Goal: Transaction & Acquisition: Obtain resource

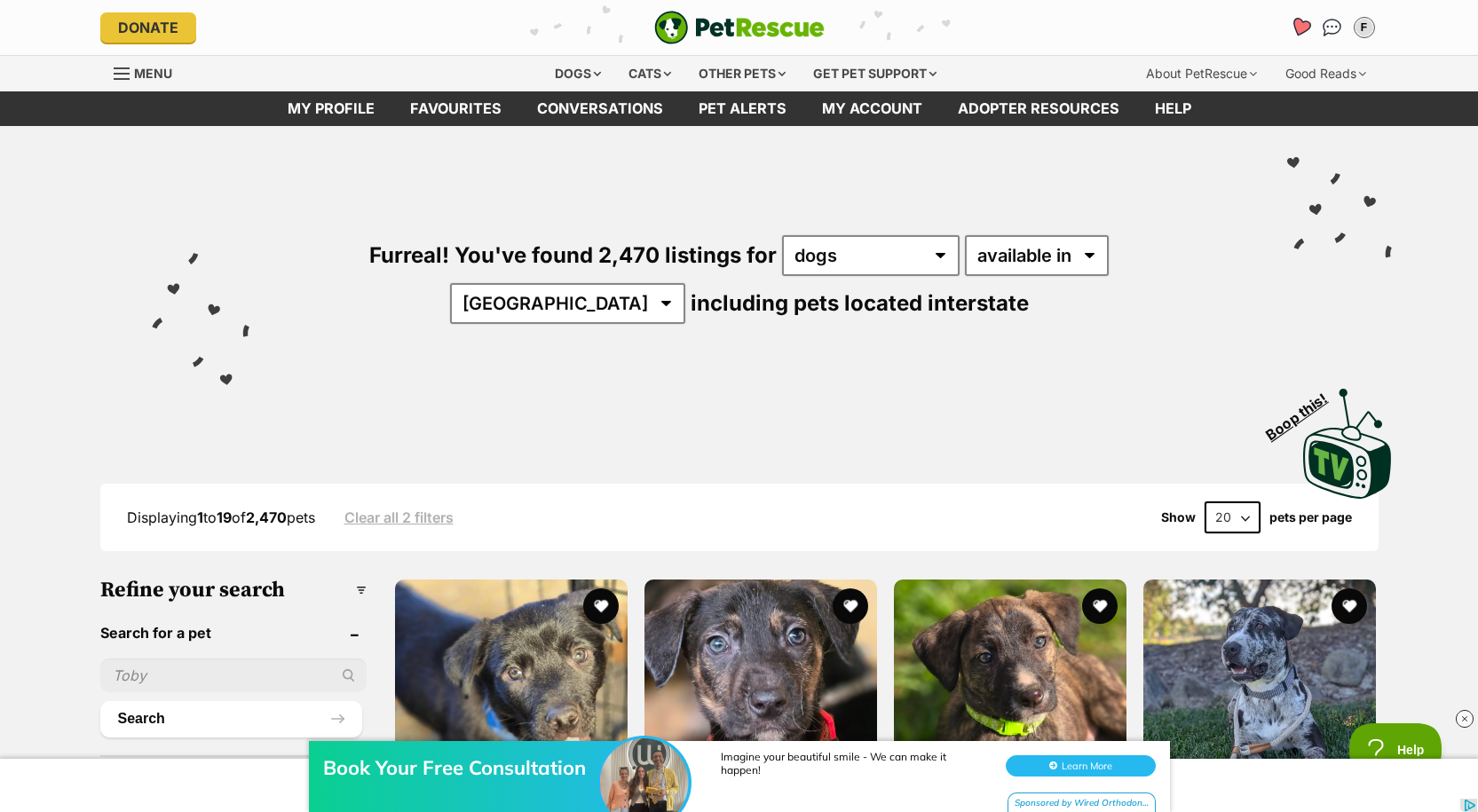
click at [1303, 23] on icon "Favourites" at bounding box center [1299, 26] width 21 height 20
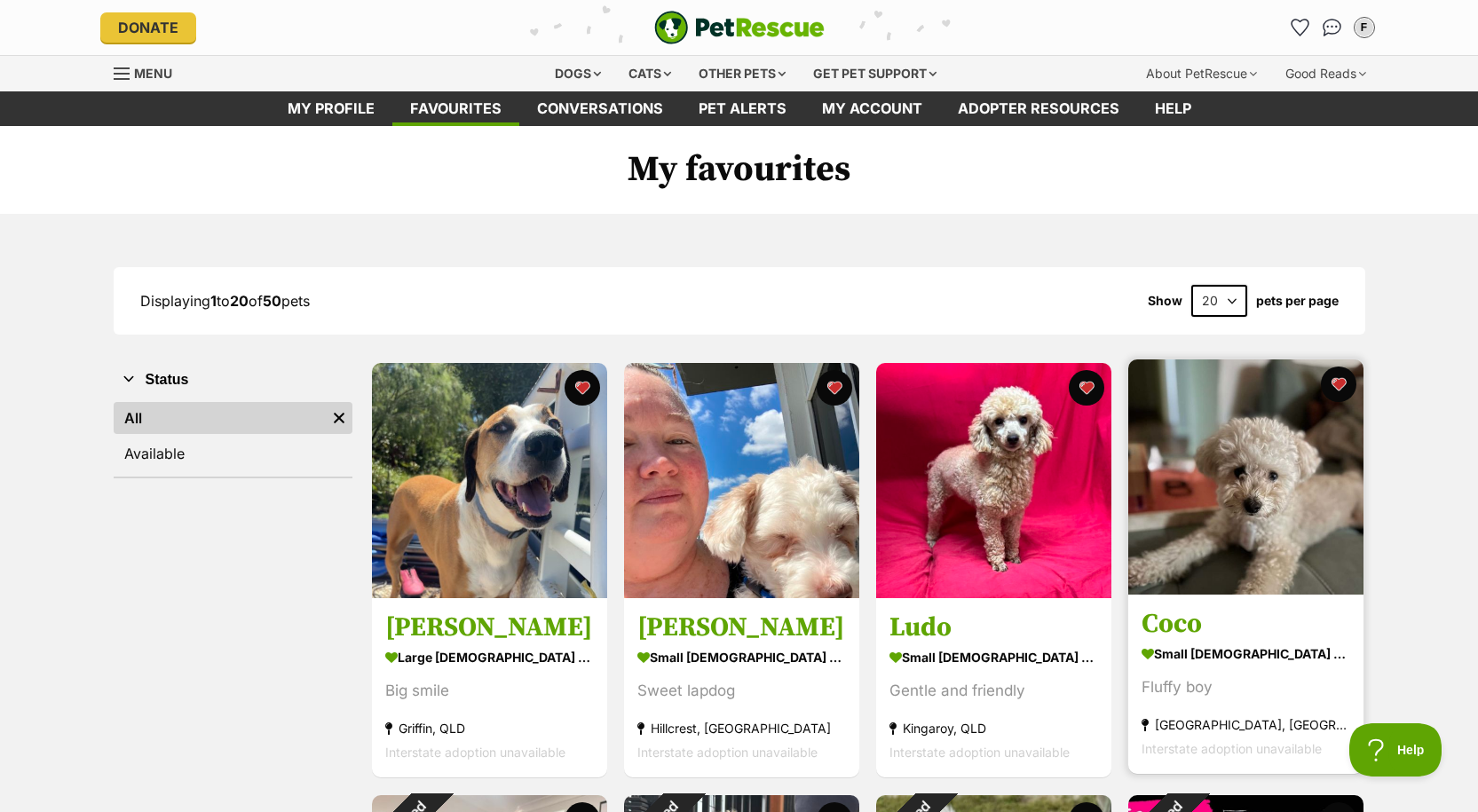
click at [1242, 507] on img at bounding box center [1245, 476] width 235 height 235
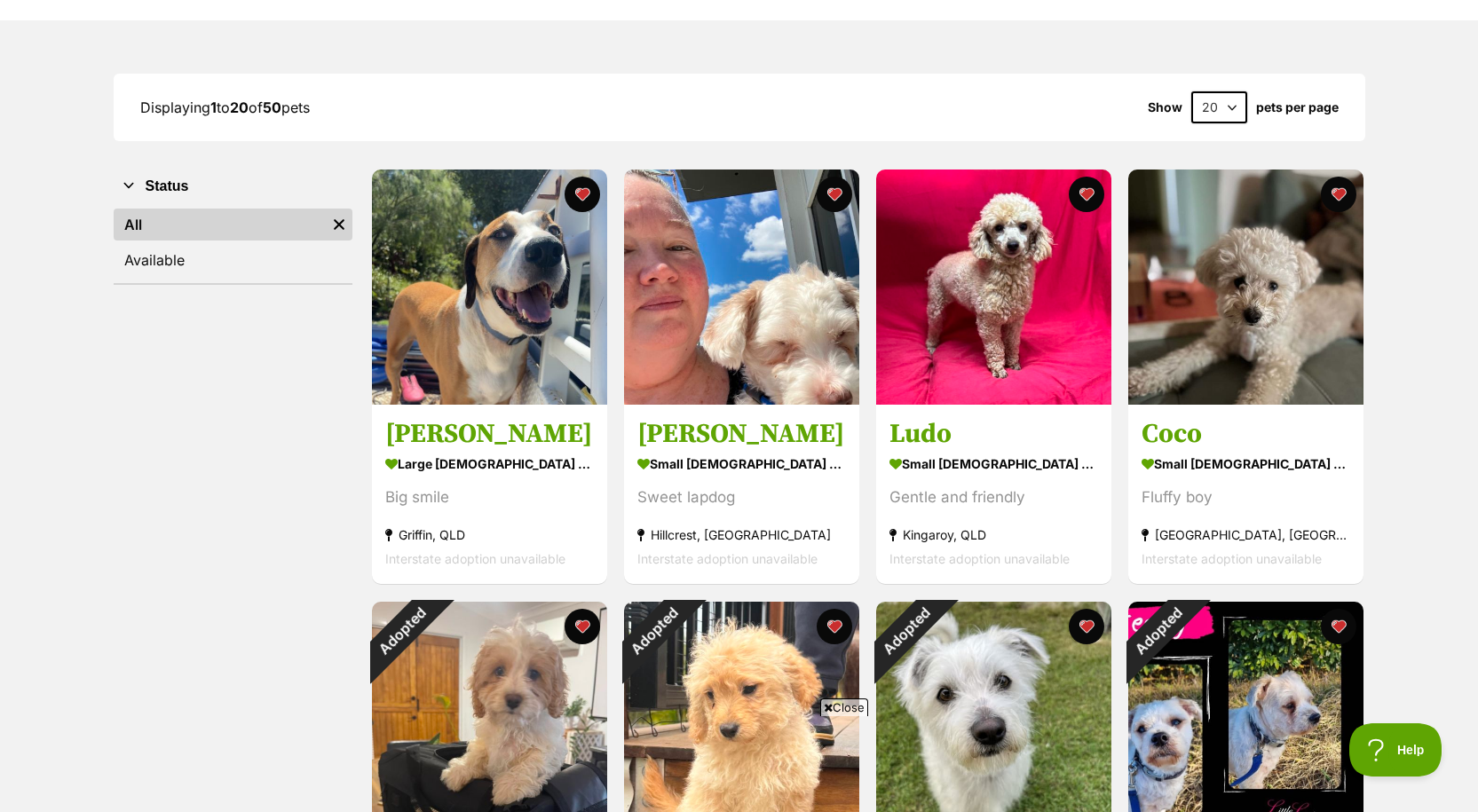
scroll to position [177, 0]
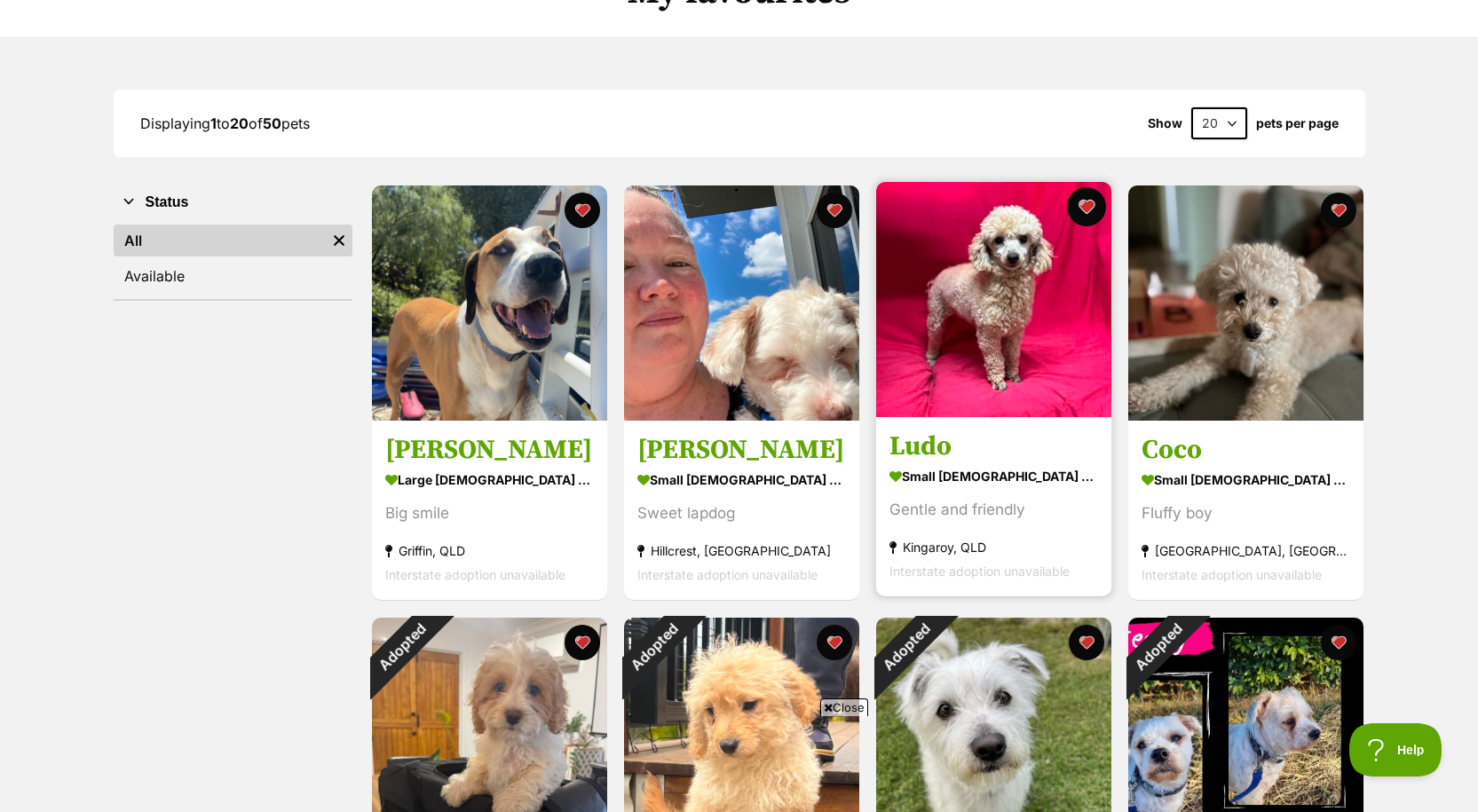
click at [1089, 208] on button "favourite" at bounding box center [1086, 206] width 39 height 39
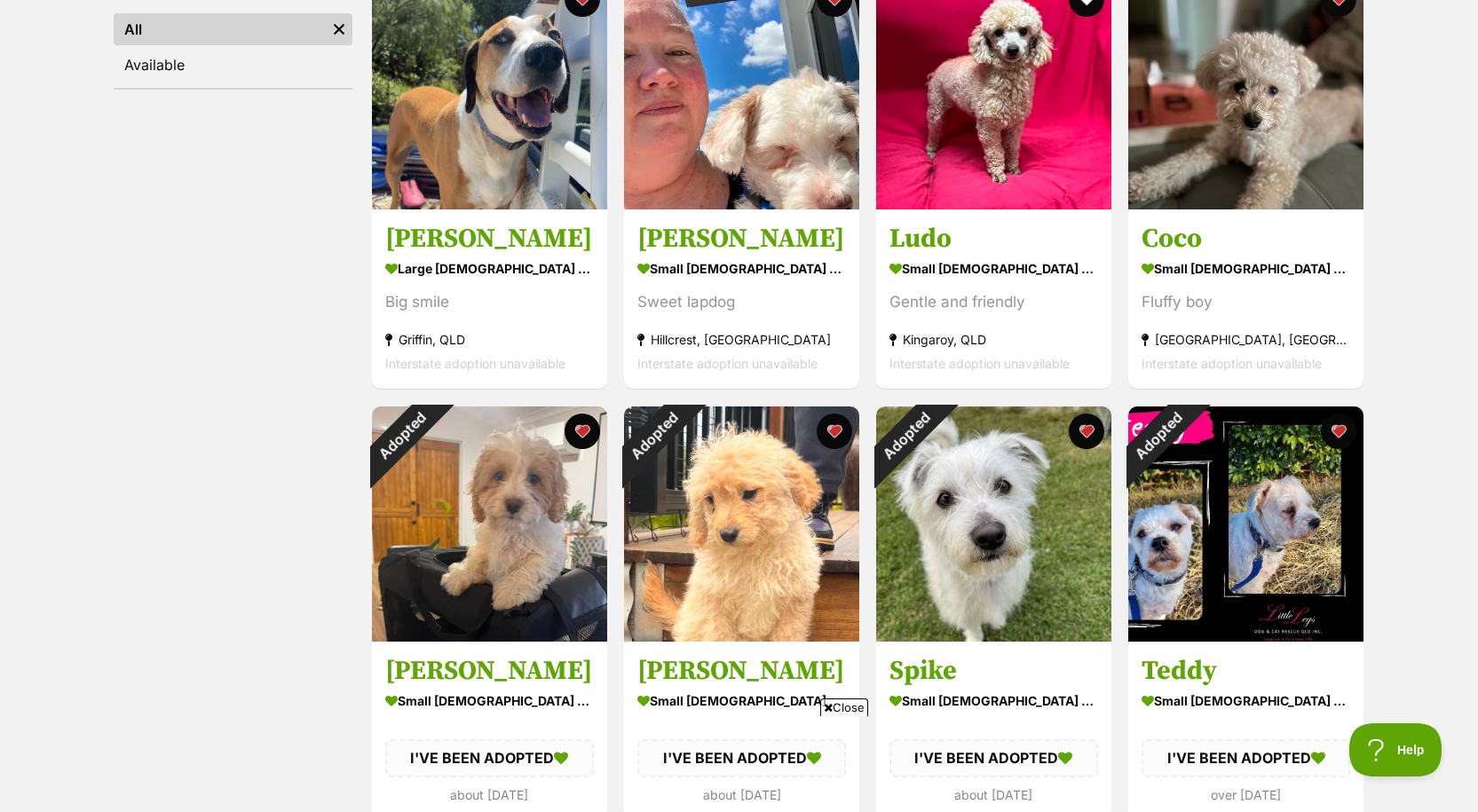
scroll to position [89, 0]
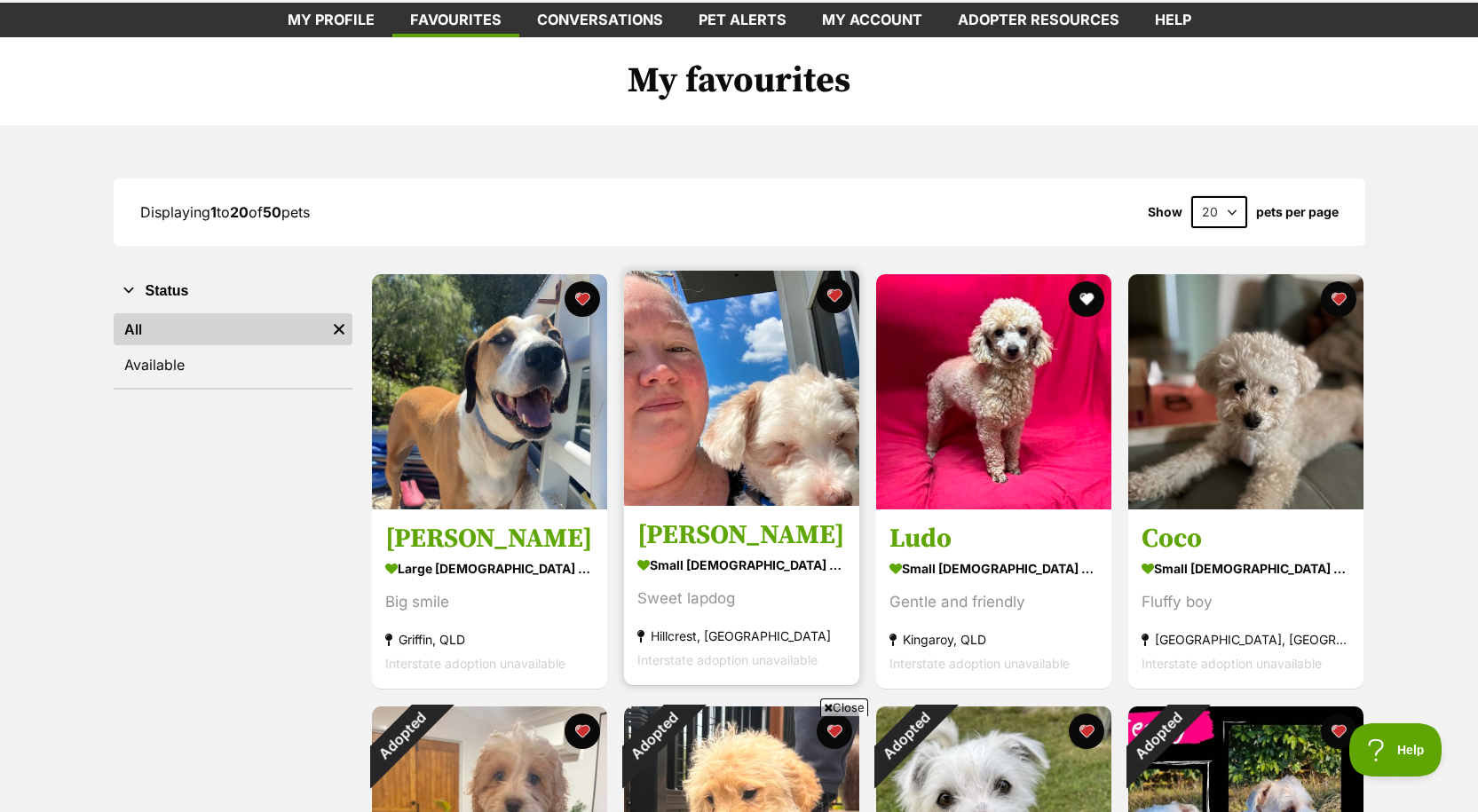
click at [785, 406] on img at bounding box center [741, 388] width 235 height 235
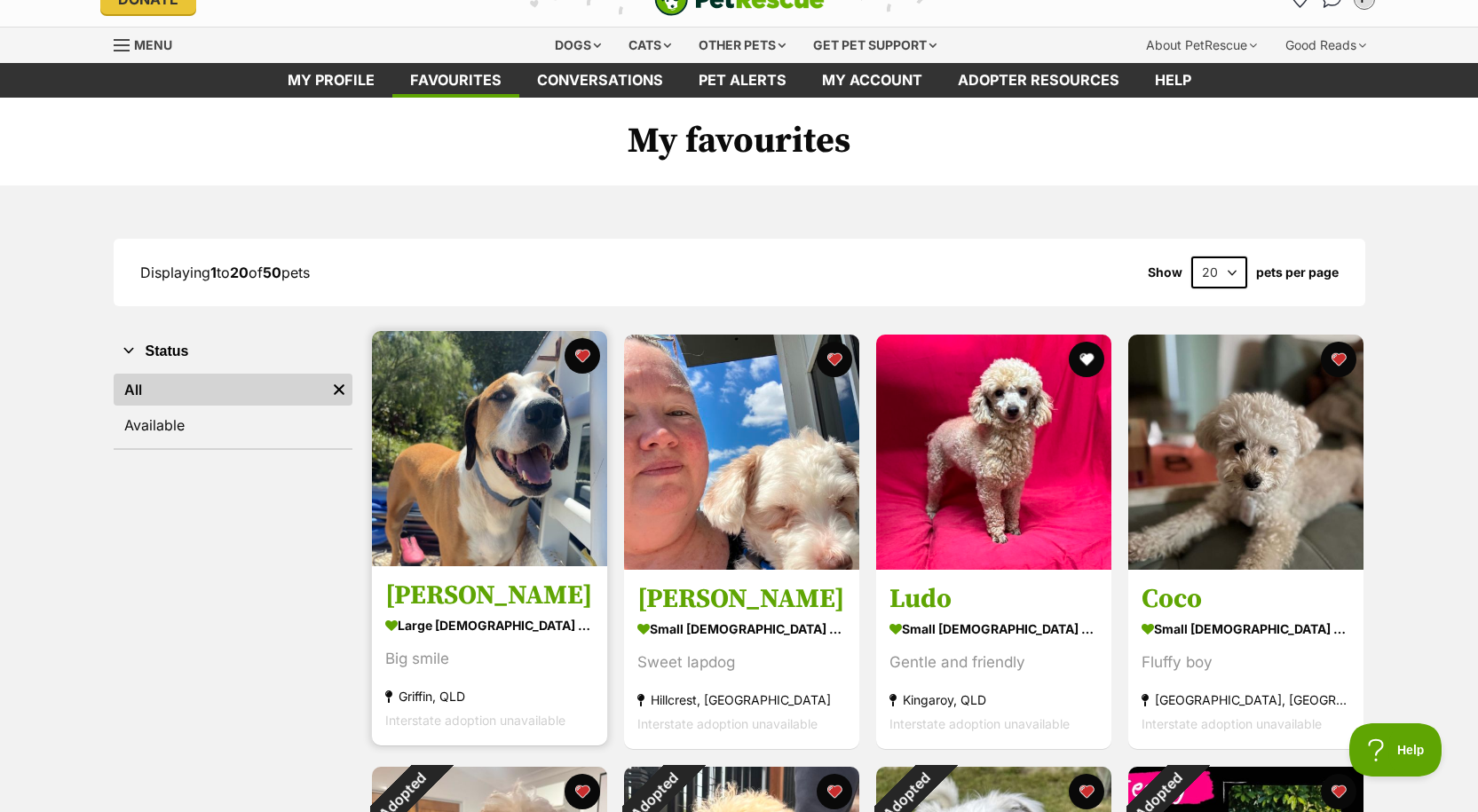
scroll to position [0, 0]
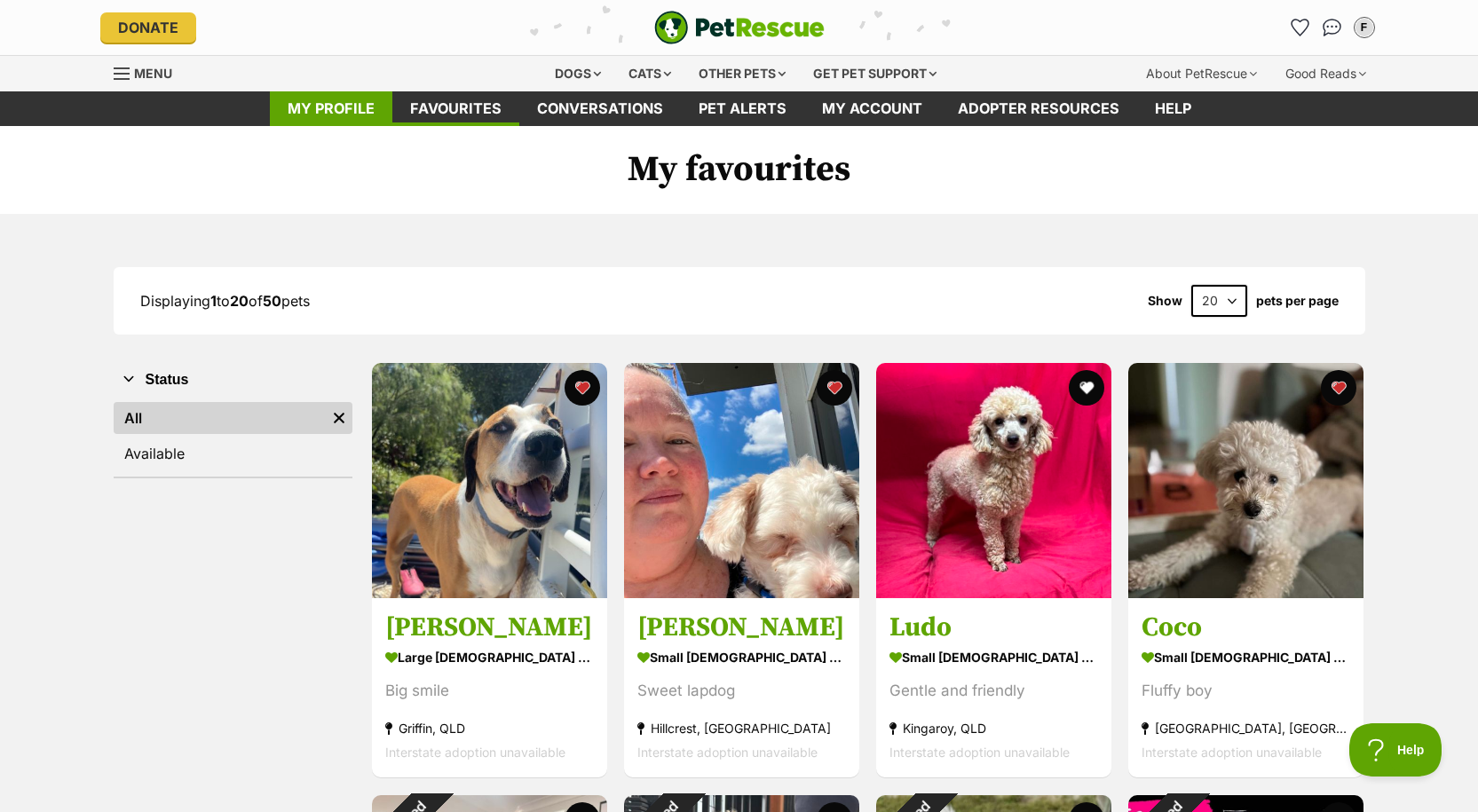
click at [317, 98] on link "My profile" at bounding box center [331, 108] width 123 height 35
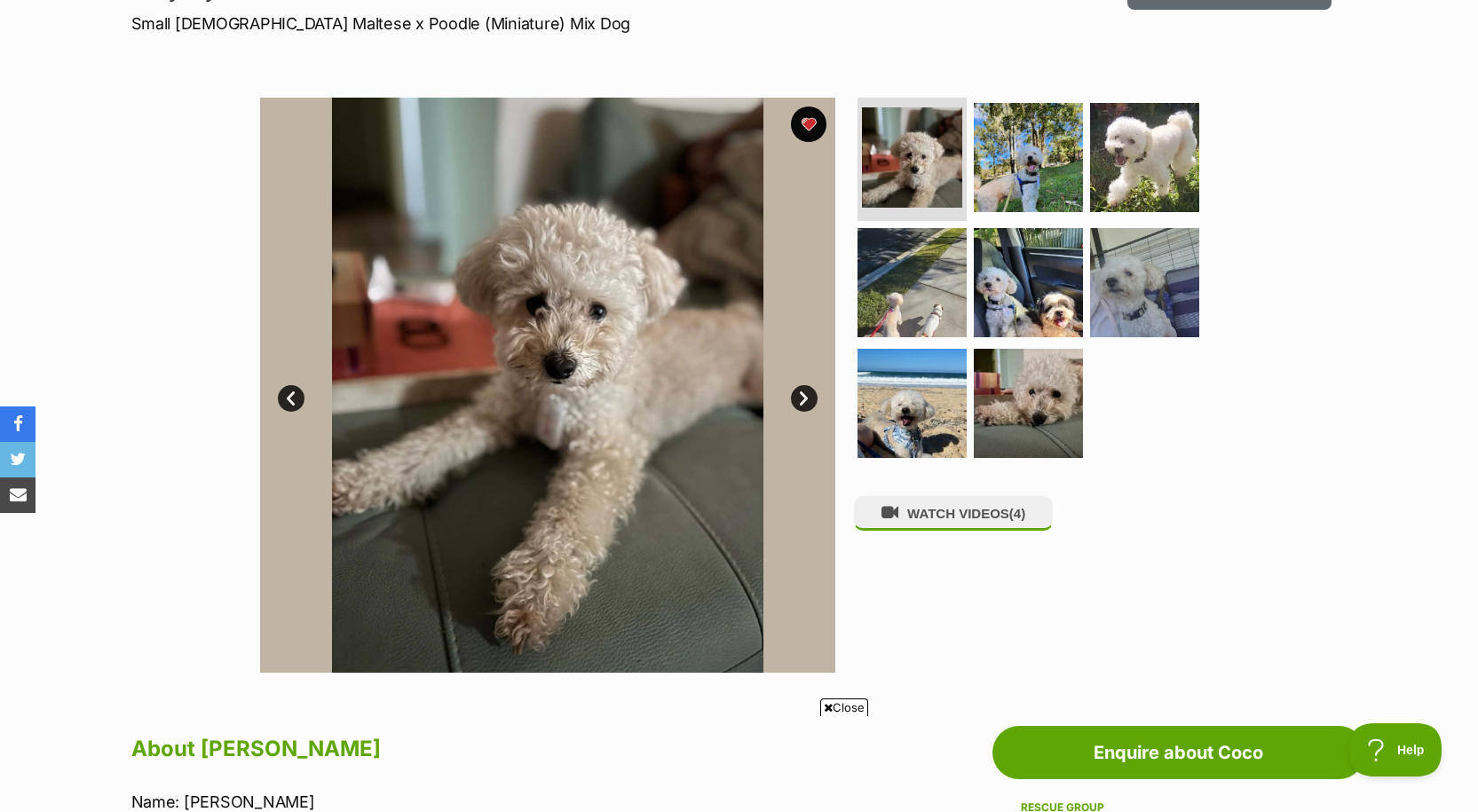
scroll to position [266, 0]
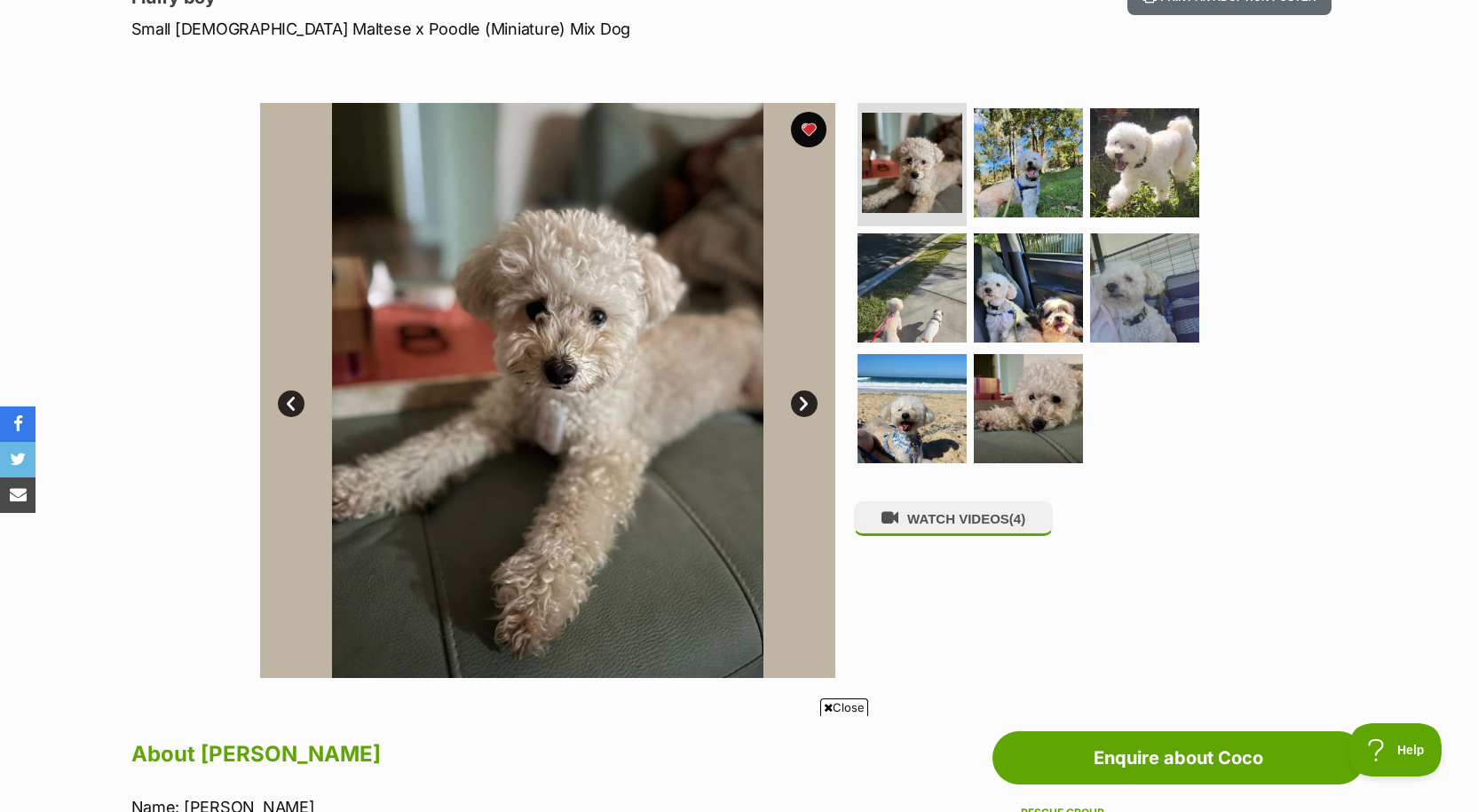
click at [811, 395] on link "Next" at bounding box center [804, 404] width 27 height 27
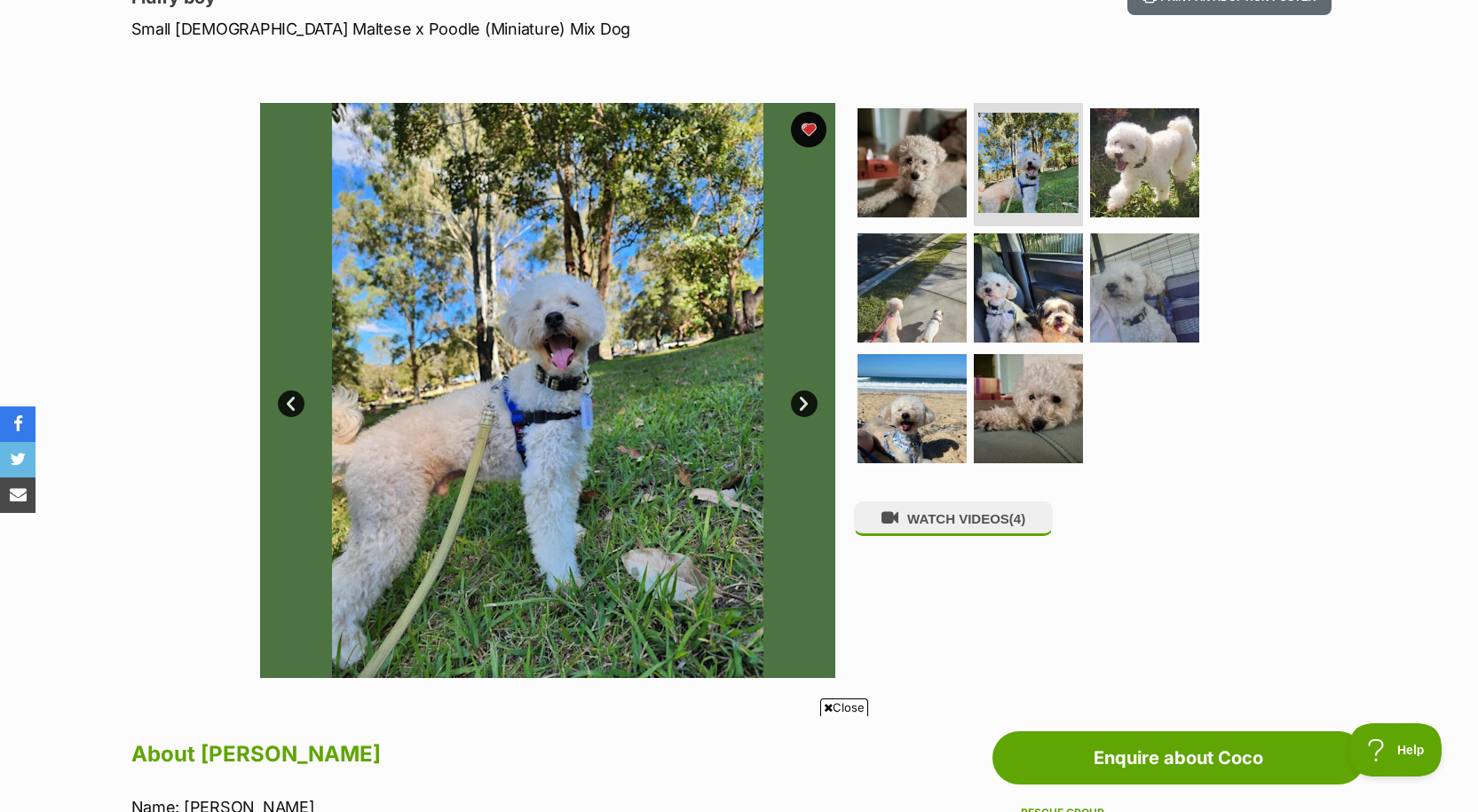
click at [806, 400] on link "Next" at bounding box center [804, 404] width 27 height 27
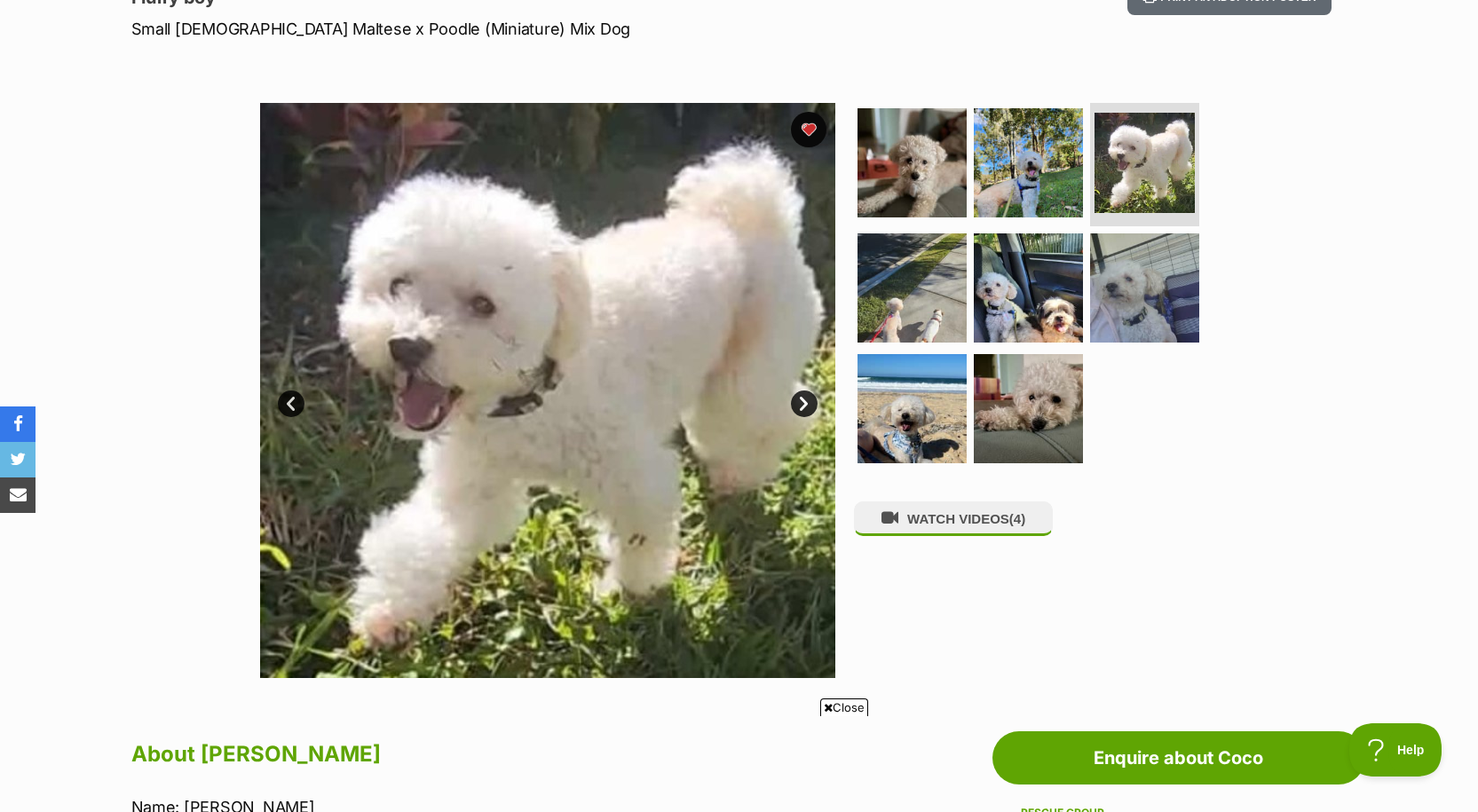
click at [806, 400] on link "Next" at bounding box center [804, 404] width 27 height 27
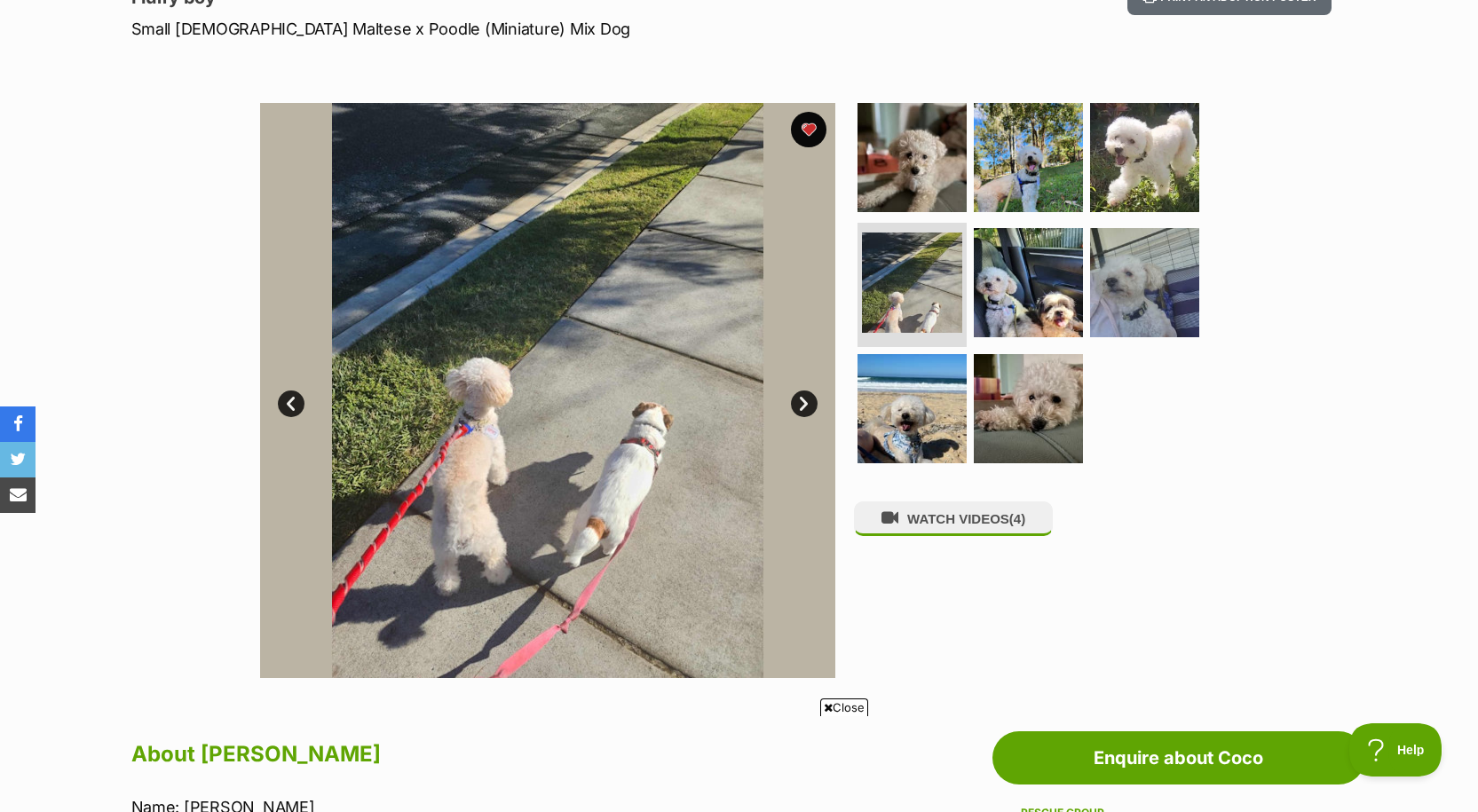
click at [806, 400] on link "Next" at bounding box center [804, 404] width 27 height 27
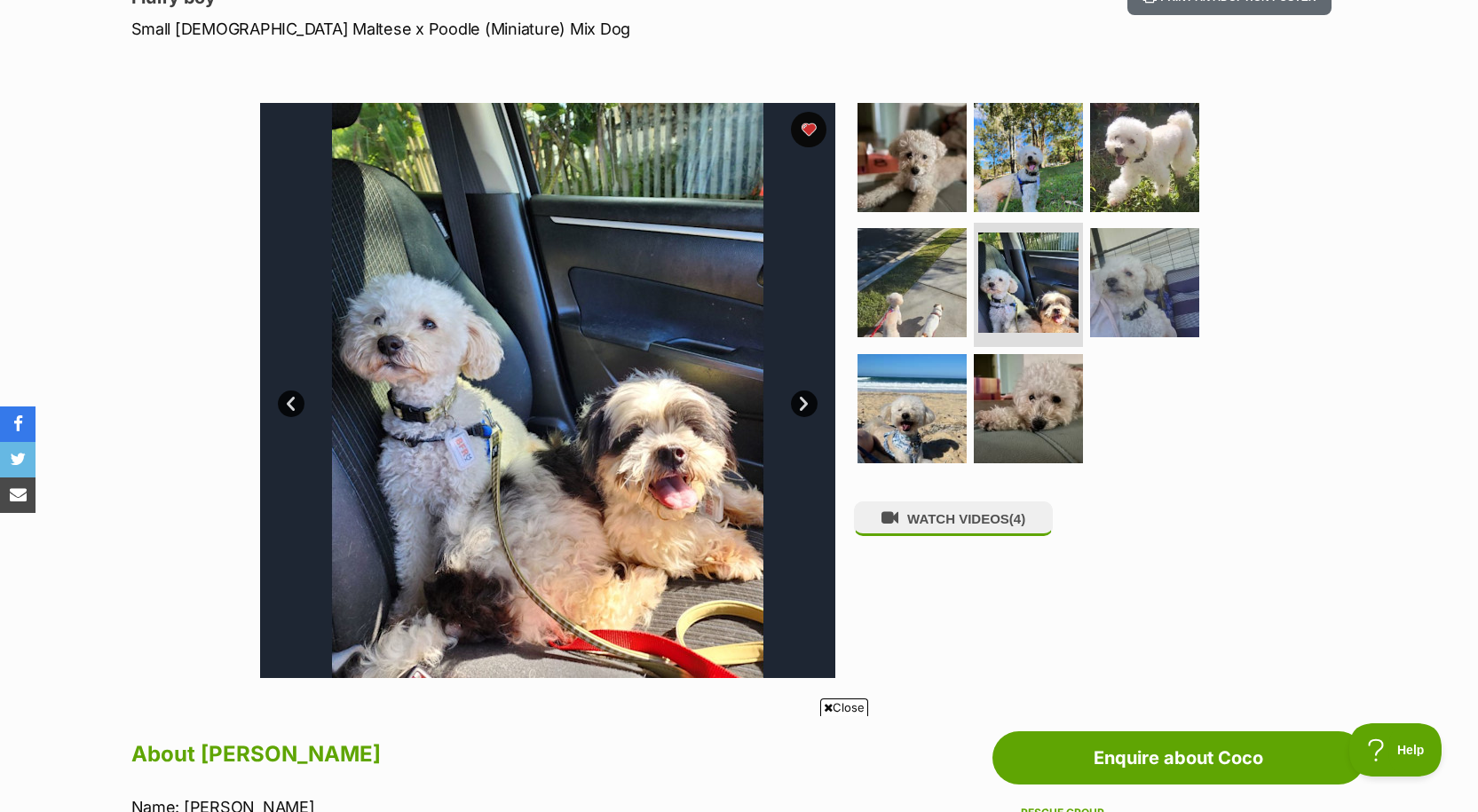
click at [806, 400] on link "Next" at bounding box center [804, 404] width 27 height 27
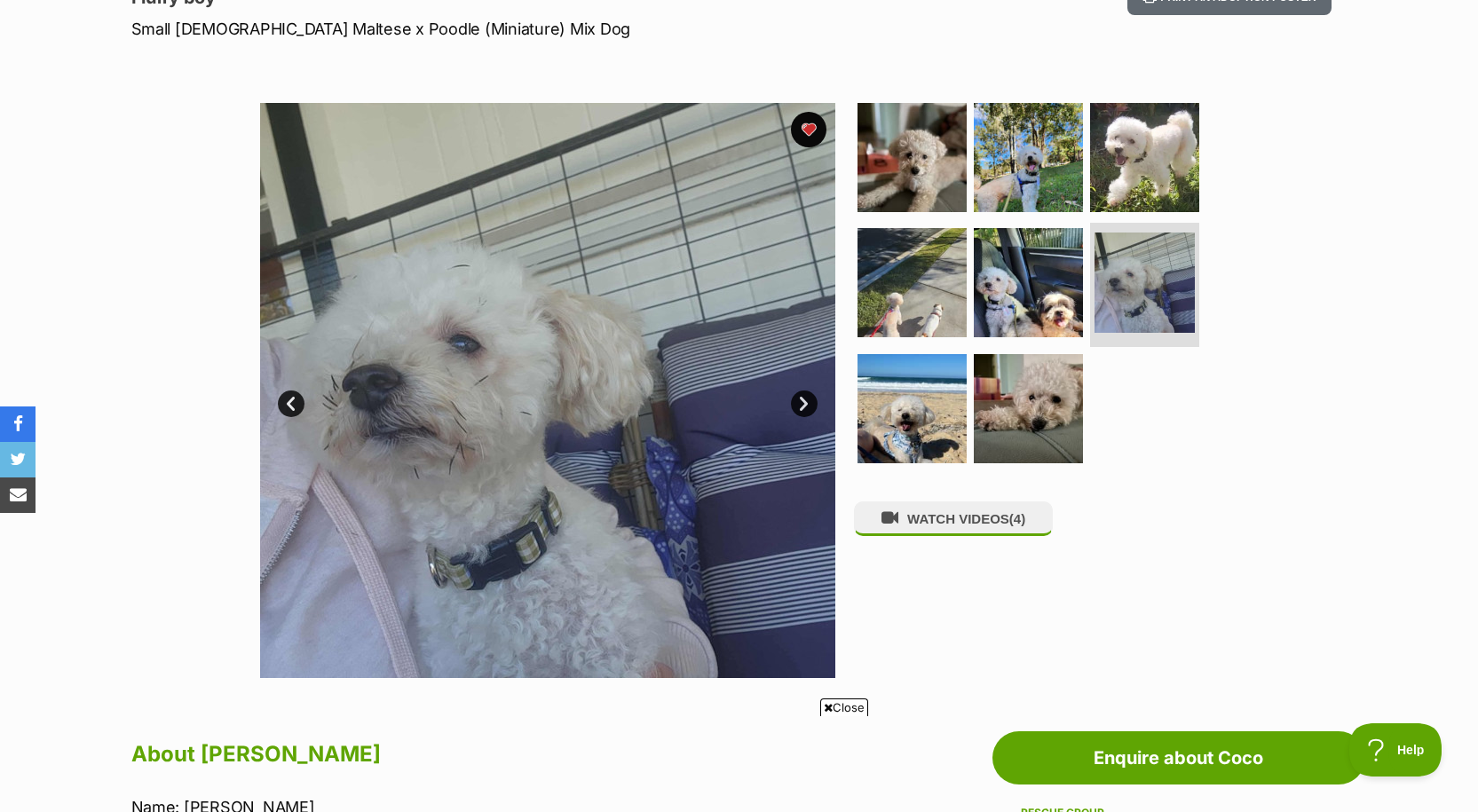
click at [806, 400] on link "Next" at bounding box center [804, 404] width 27 height 27
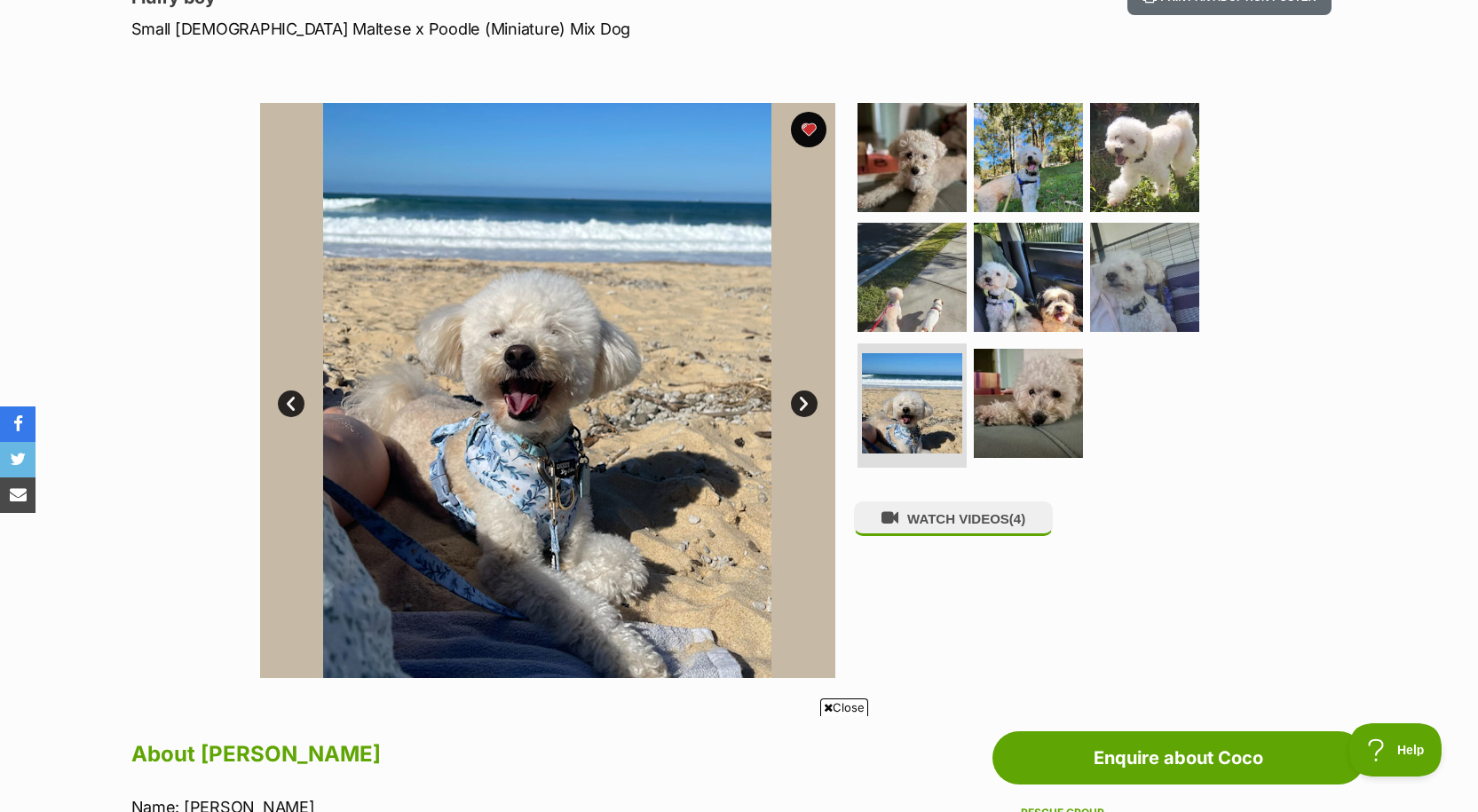
click at [806, 400] on link "Next" at bounding box center [804, 404] width 27 height 27
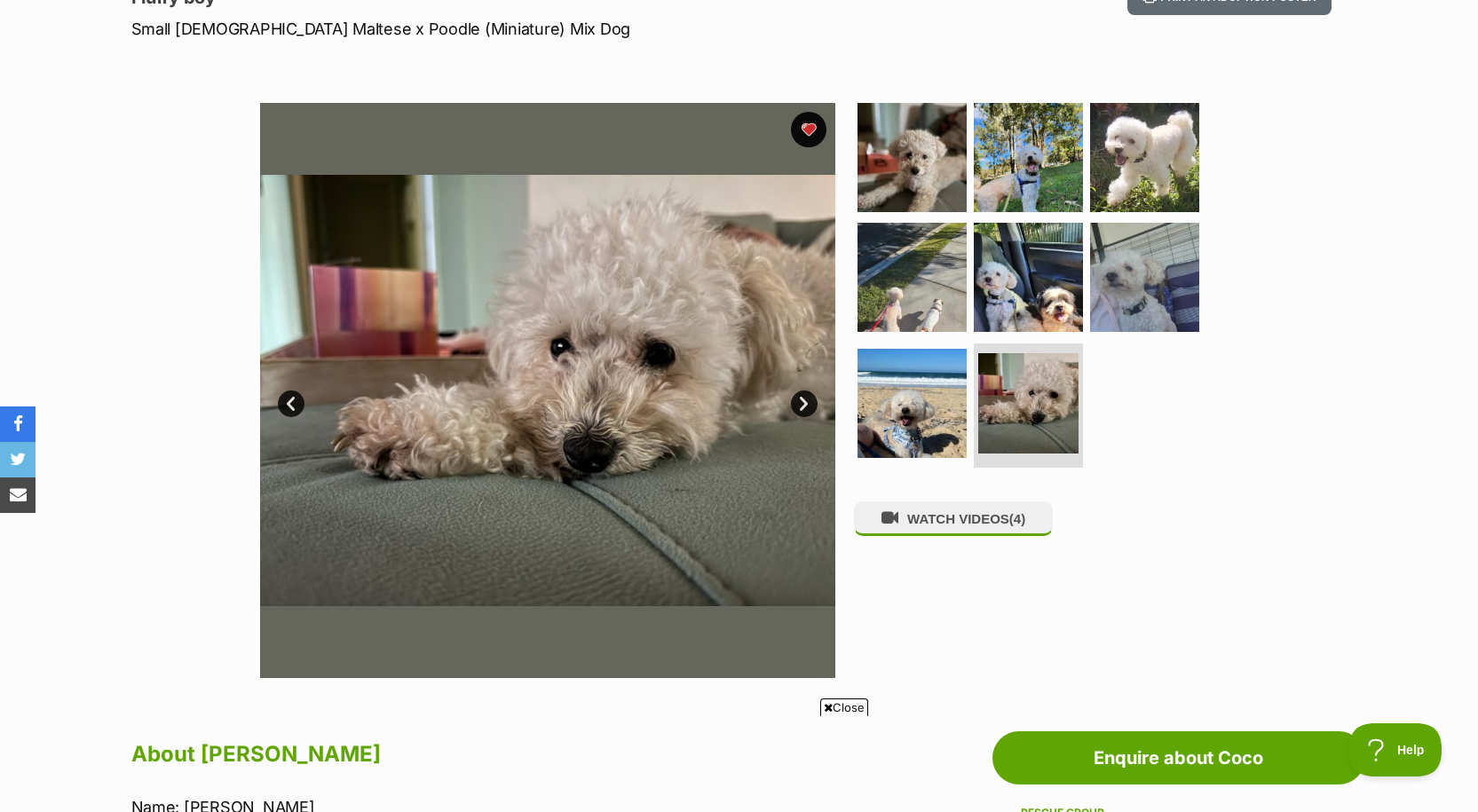
click at [806, 400] on link "Next" at bounding box center [804, 404] width 27 height 27
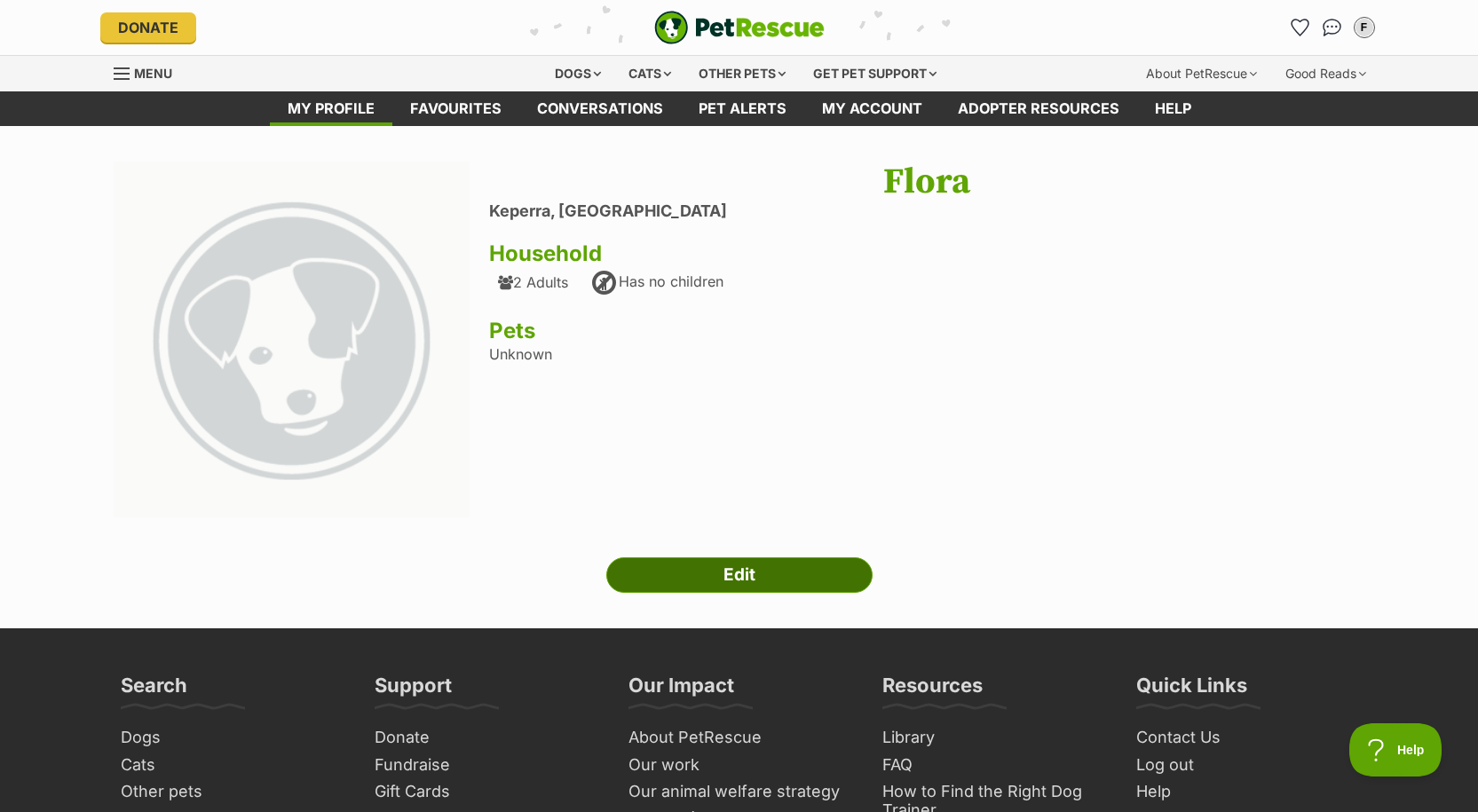
click at [730, 573] on link "Edit" at bounding box center [739, 575] width 266 height 36
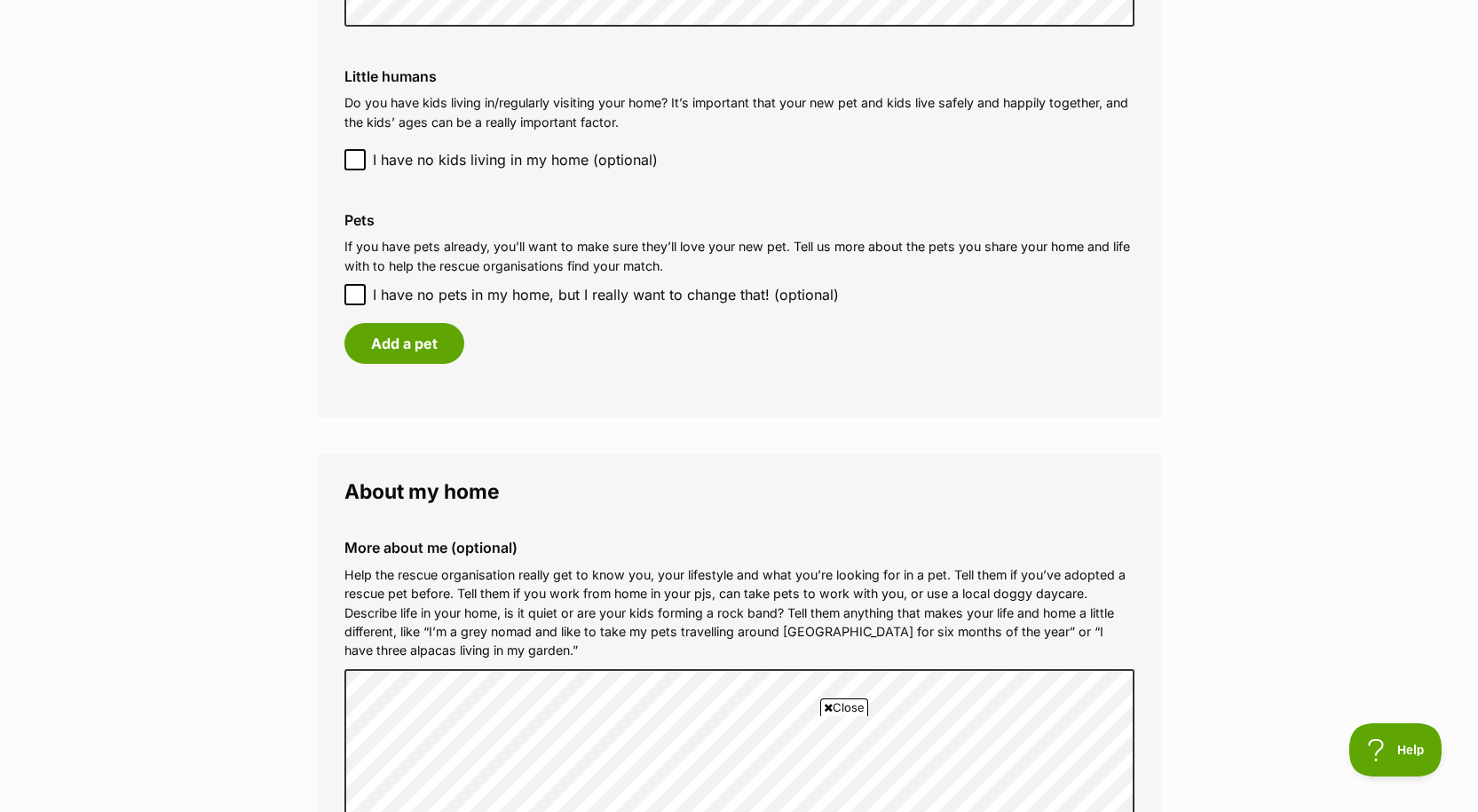
scroll to position [1331, 0]
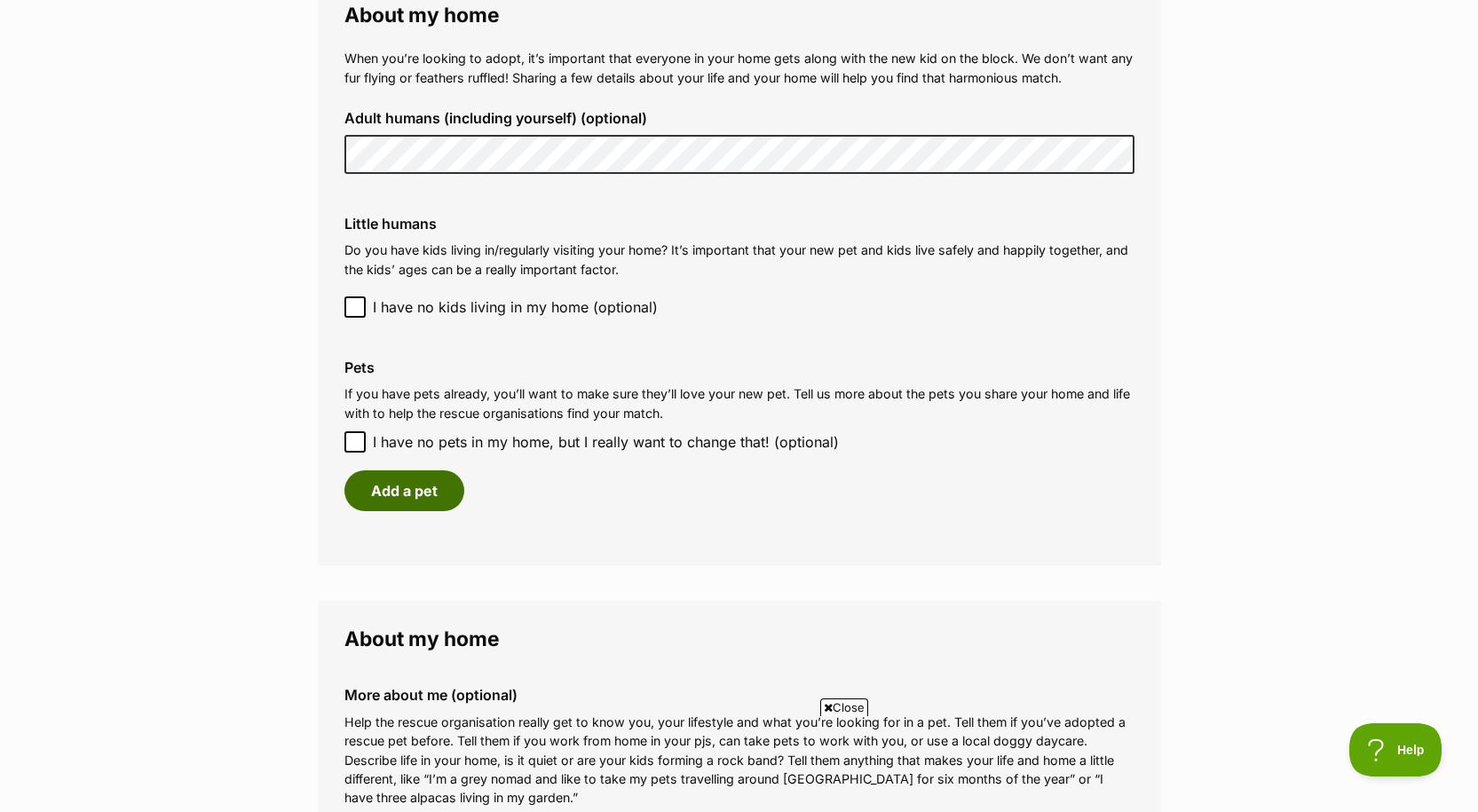
click at [367, 499] on button "Add a pet" at bounding box center [405, 491] width 120 height 41
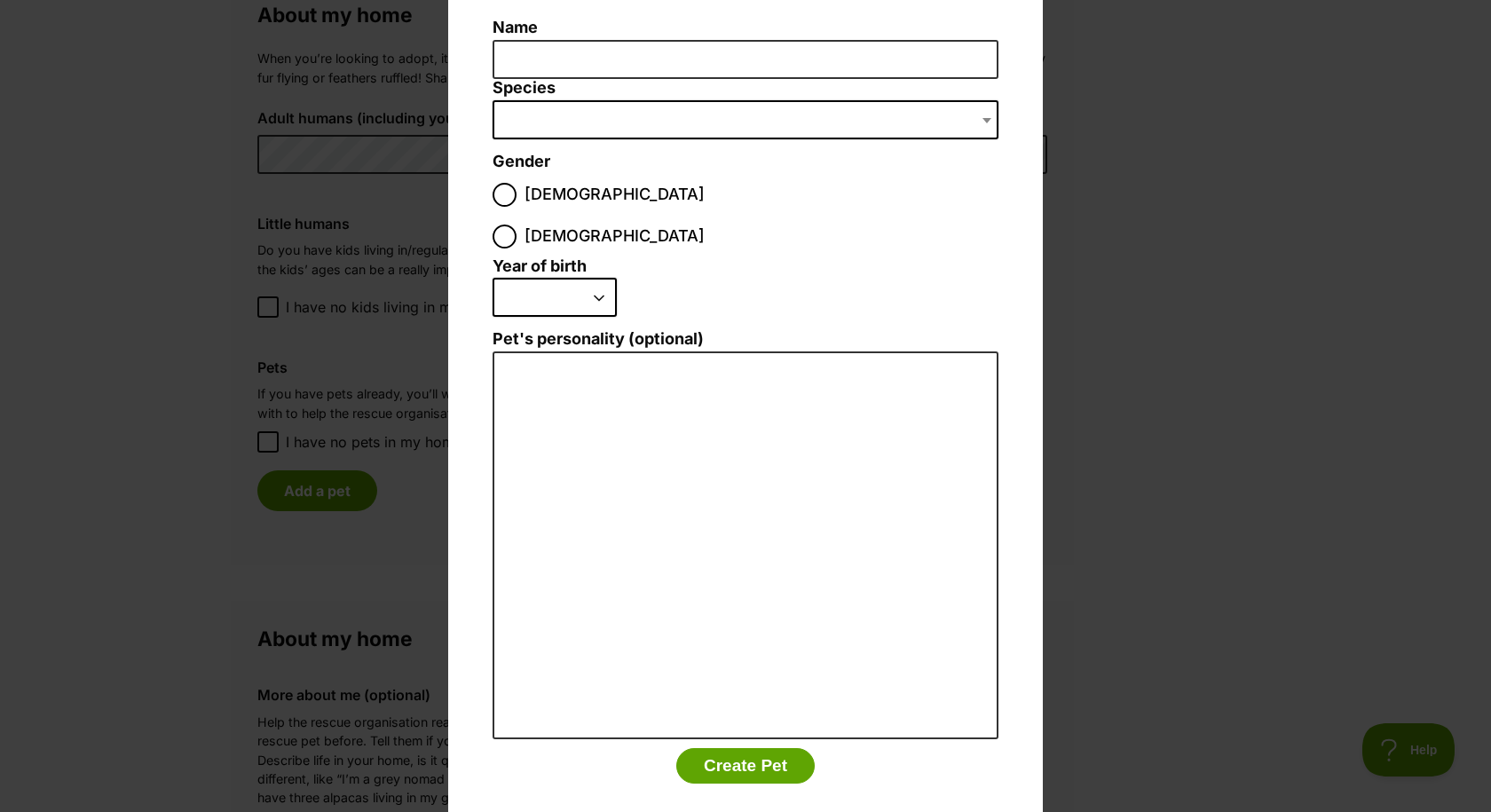
scroll to position [136, 0]
click at [1183, 427] on div "Add a pet Name Species Bird Cat Dog Farm Animal Ferret Guinea Pig Horse Rabbit …" at bounding box center [746, 406] width 1491 height 812
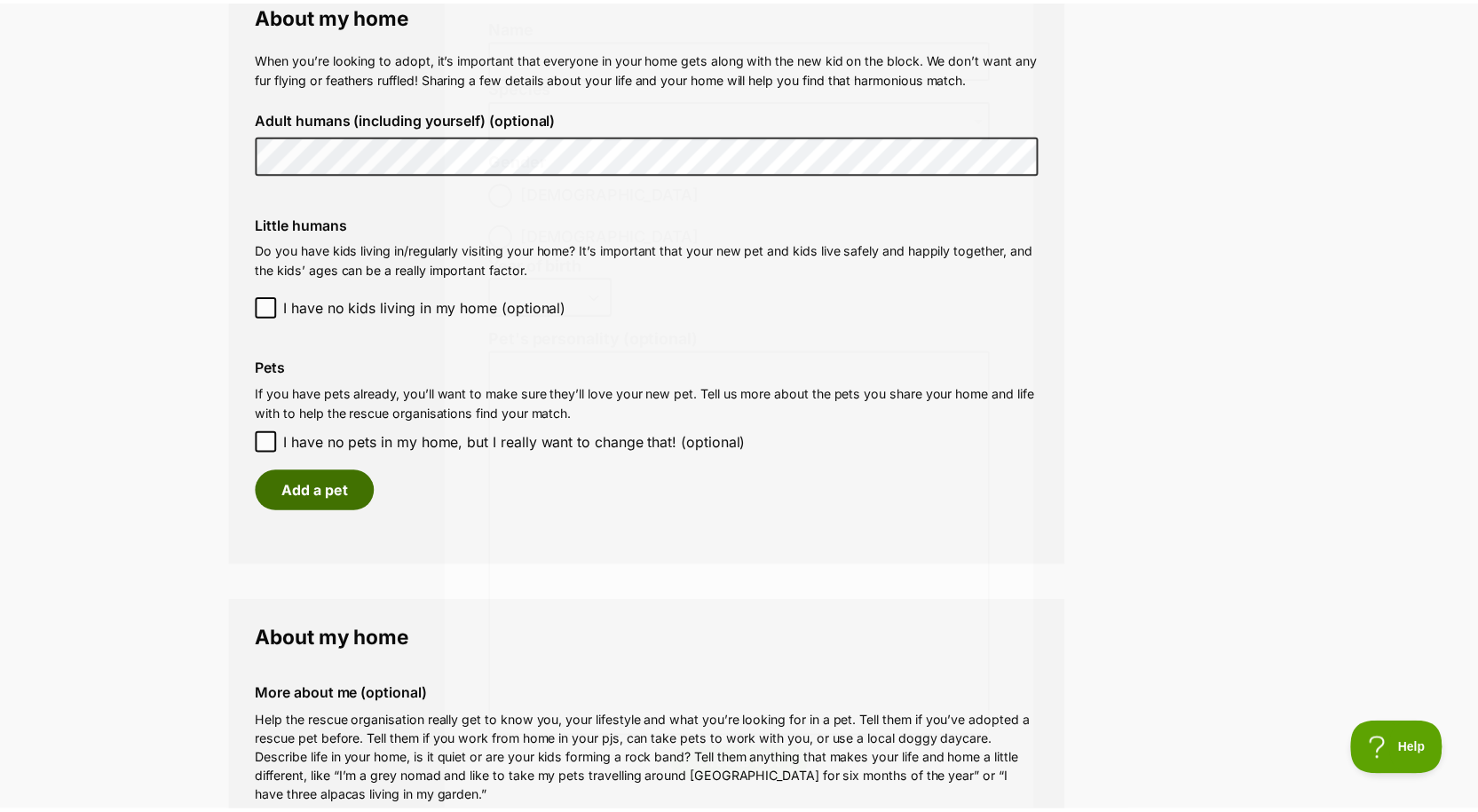
scroll to position [1331, 0]
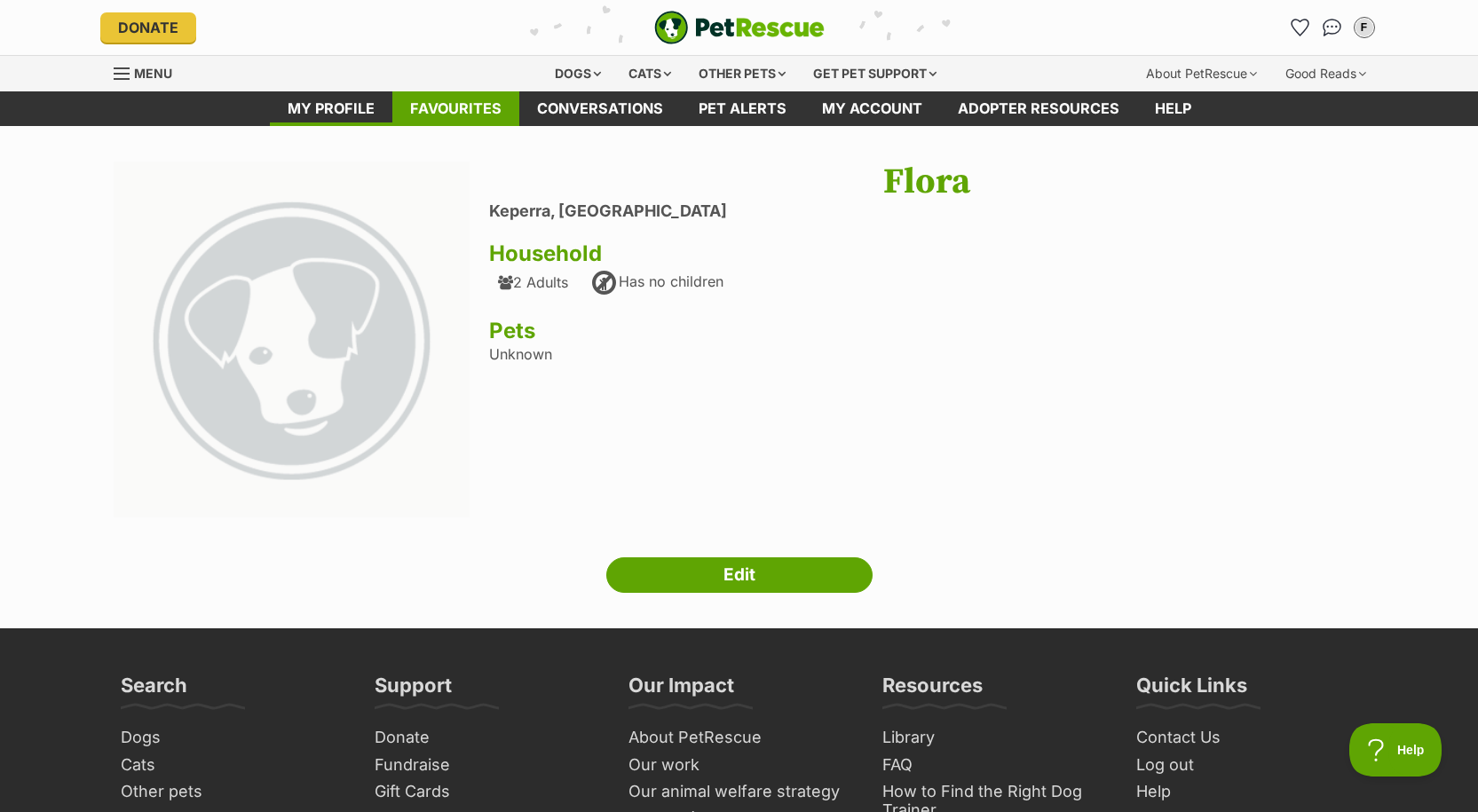
click at [446, 110] on link "Favourites" at bounding box center [455, 108] width 127 height 35
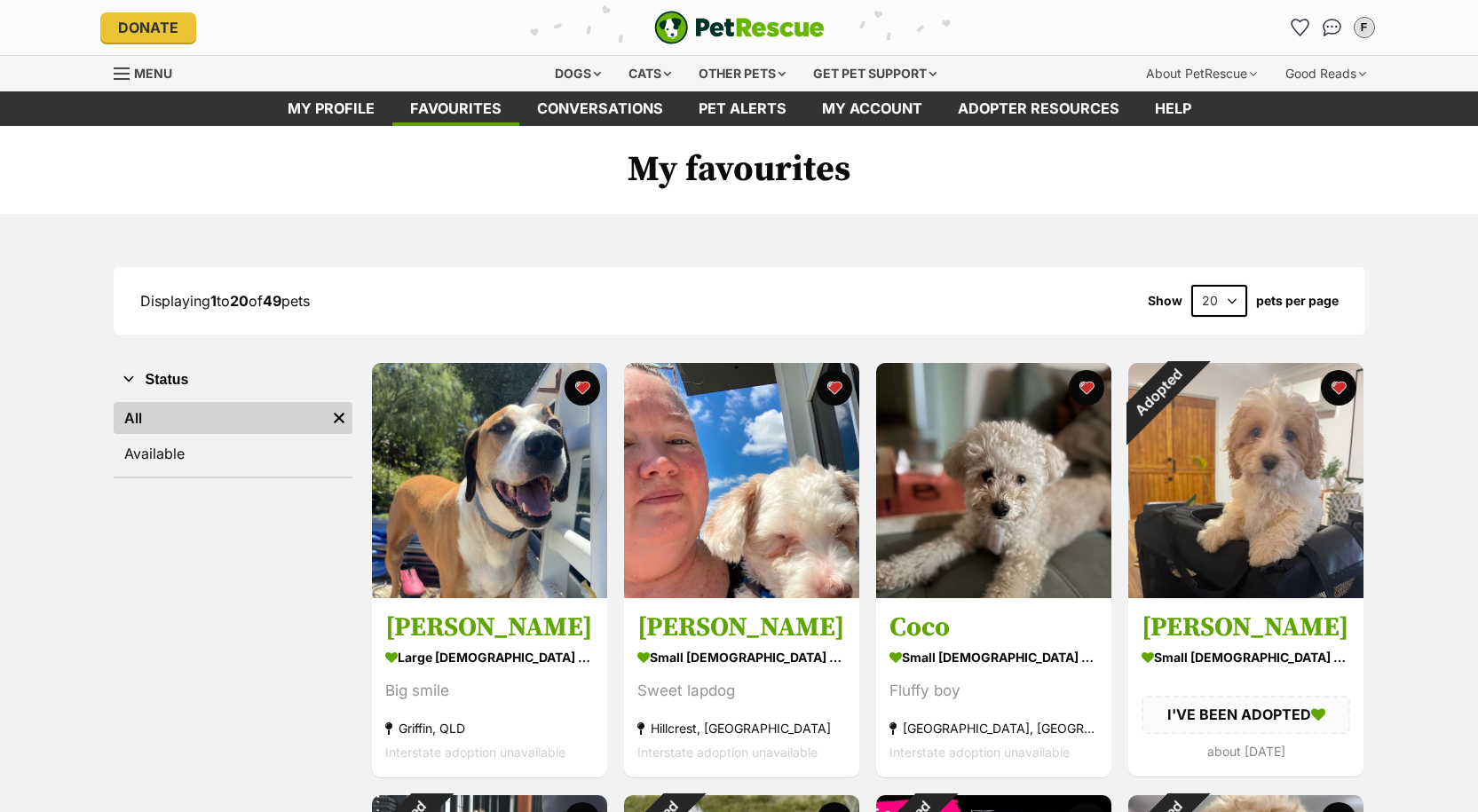
click at [581, 75] on div "Dogs" at bounding box center [577, 74] width 71 height 36
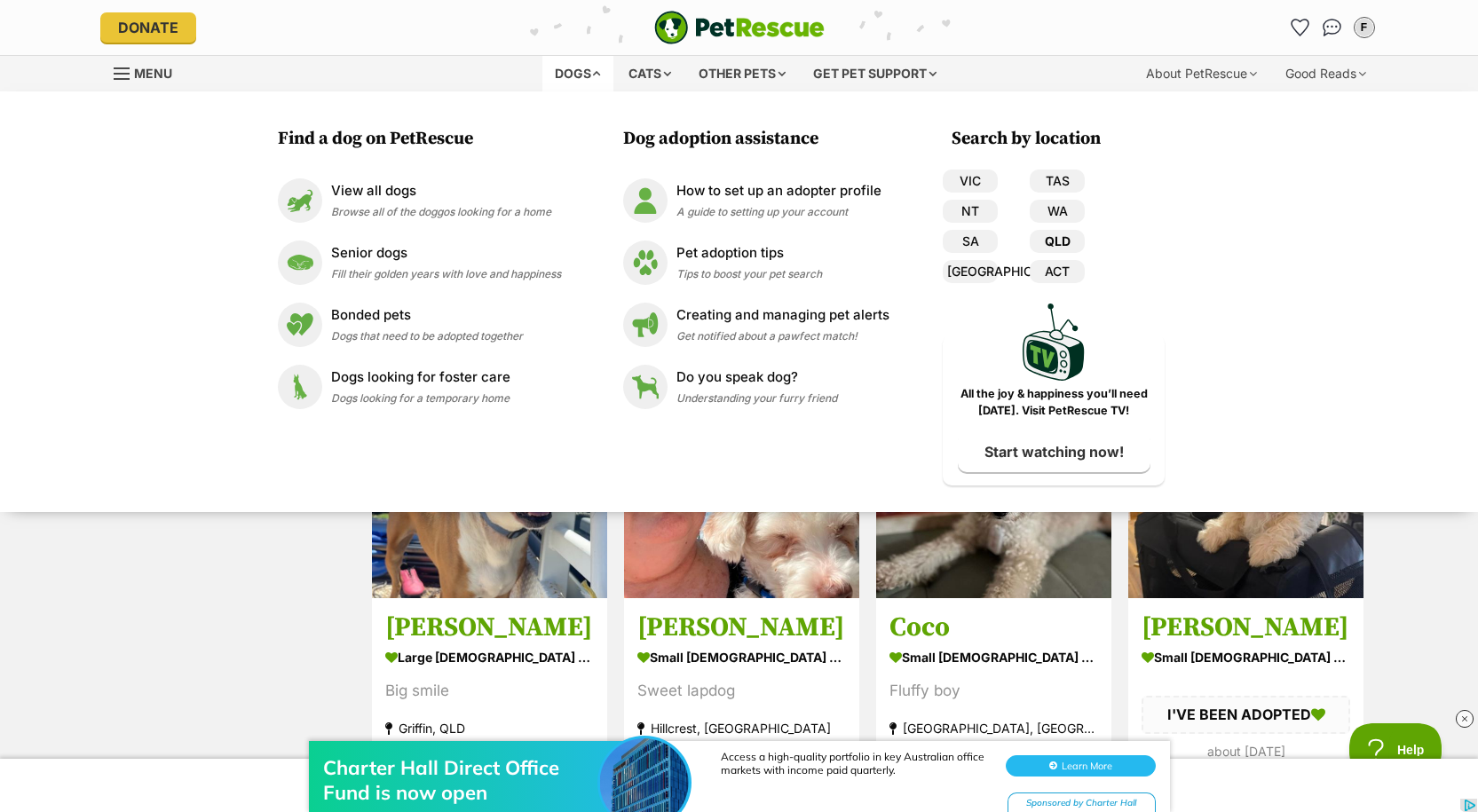
click at [1051, 237] on link "QLD" at bounding box center [1057, 241] width 55 height 23
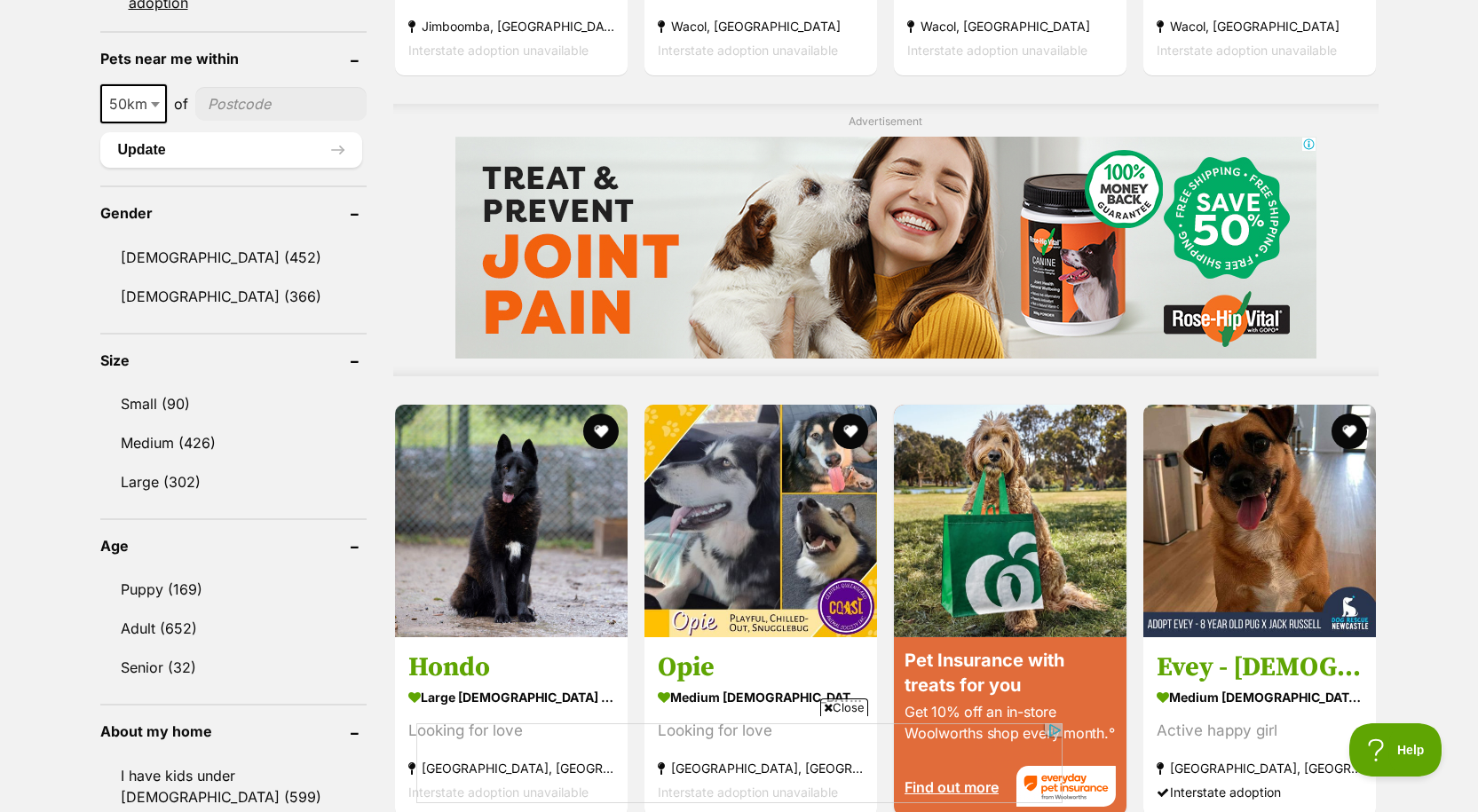
scroll to position [1420, 0]
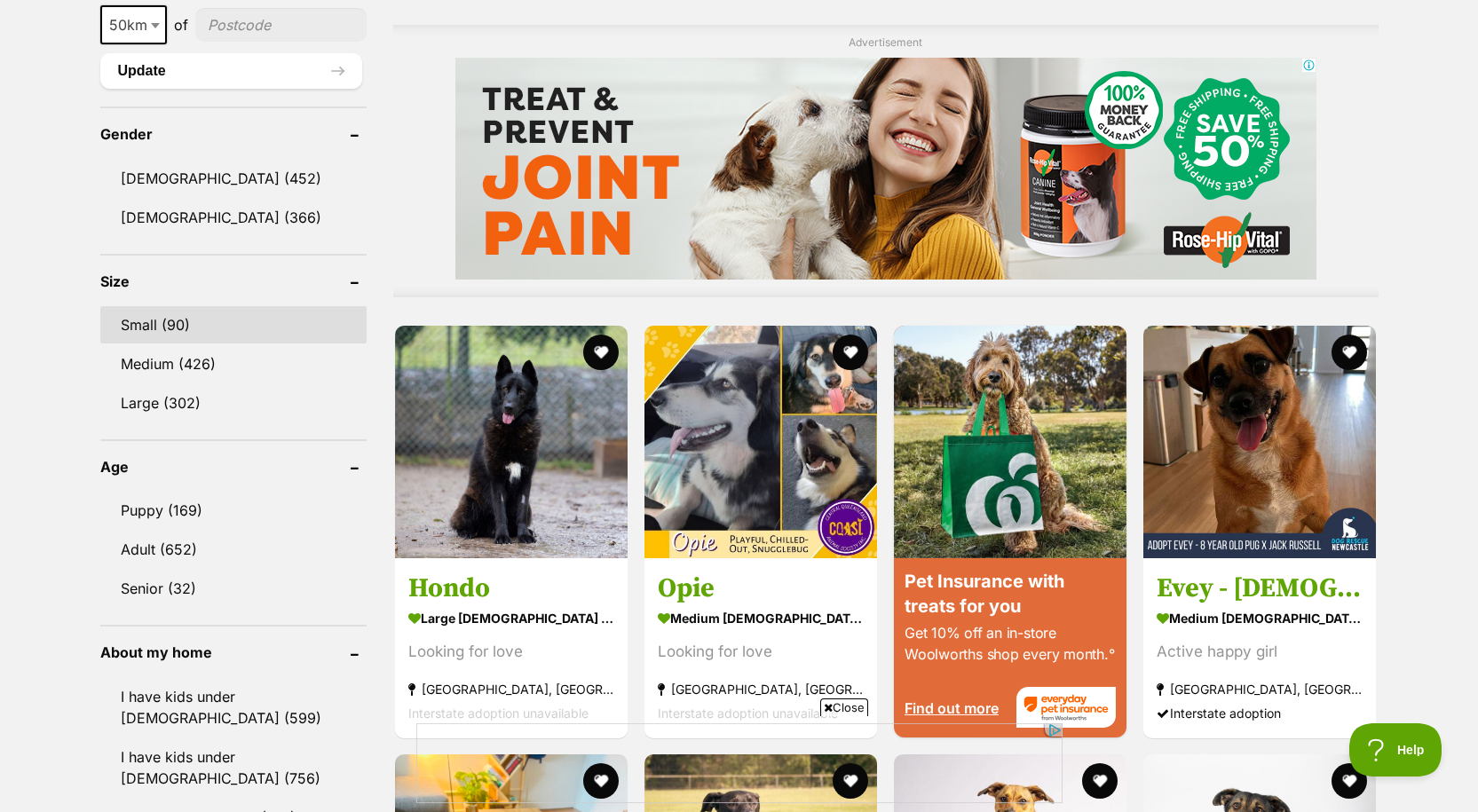
click at [166, 326] on link "Small (90)" at bounding box center [233, 324] width 266 height 38
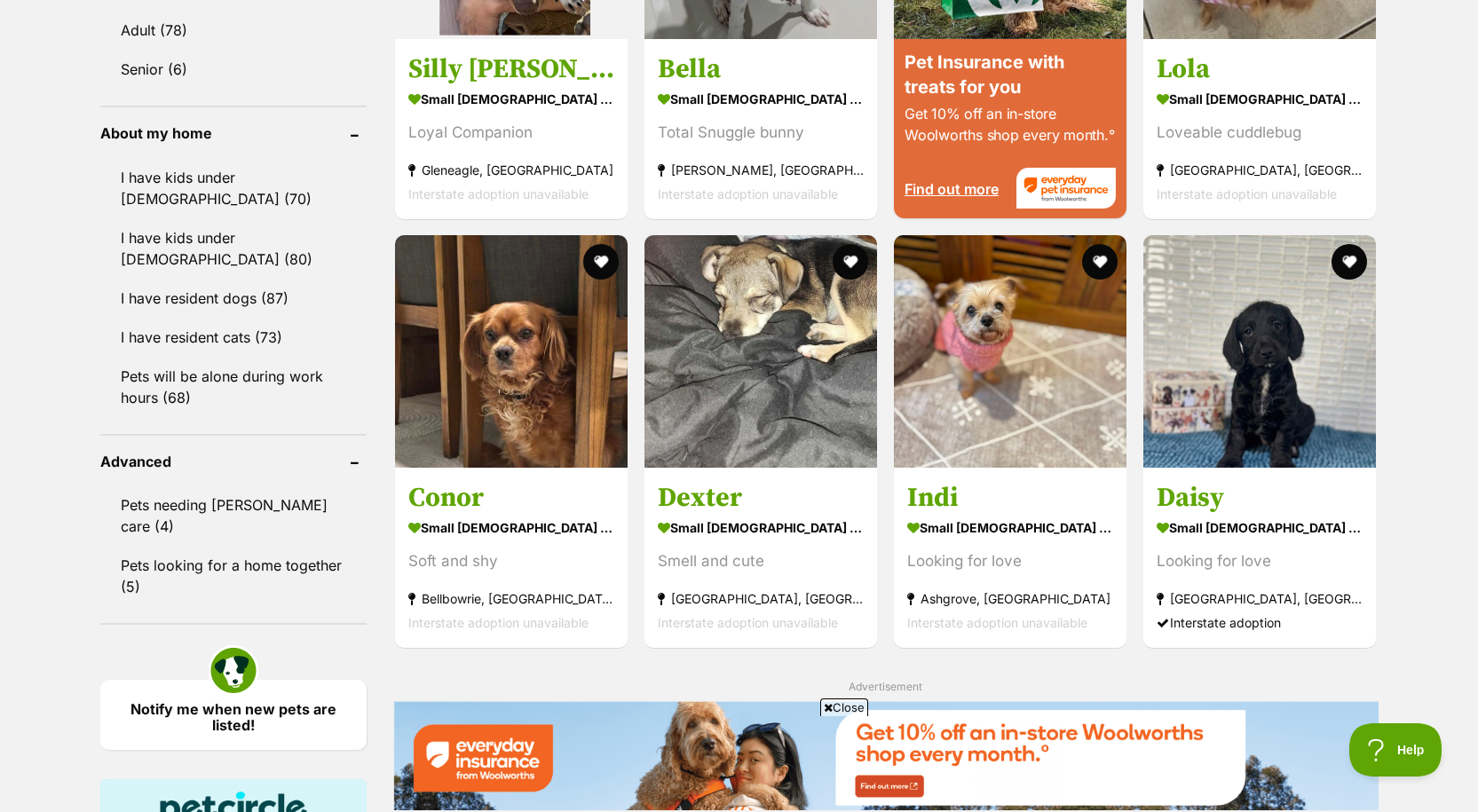
scroll to position [1952, 0]
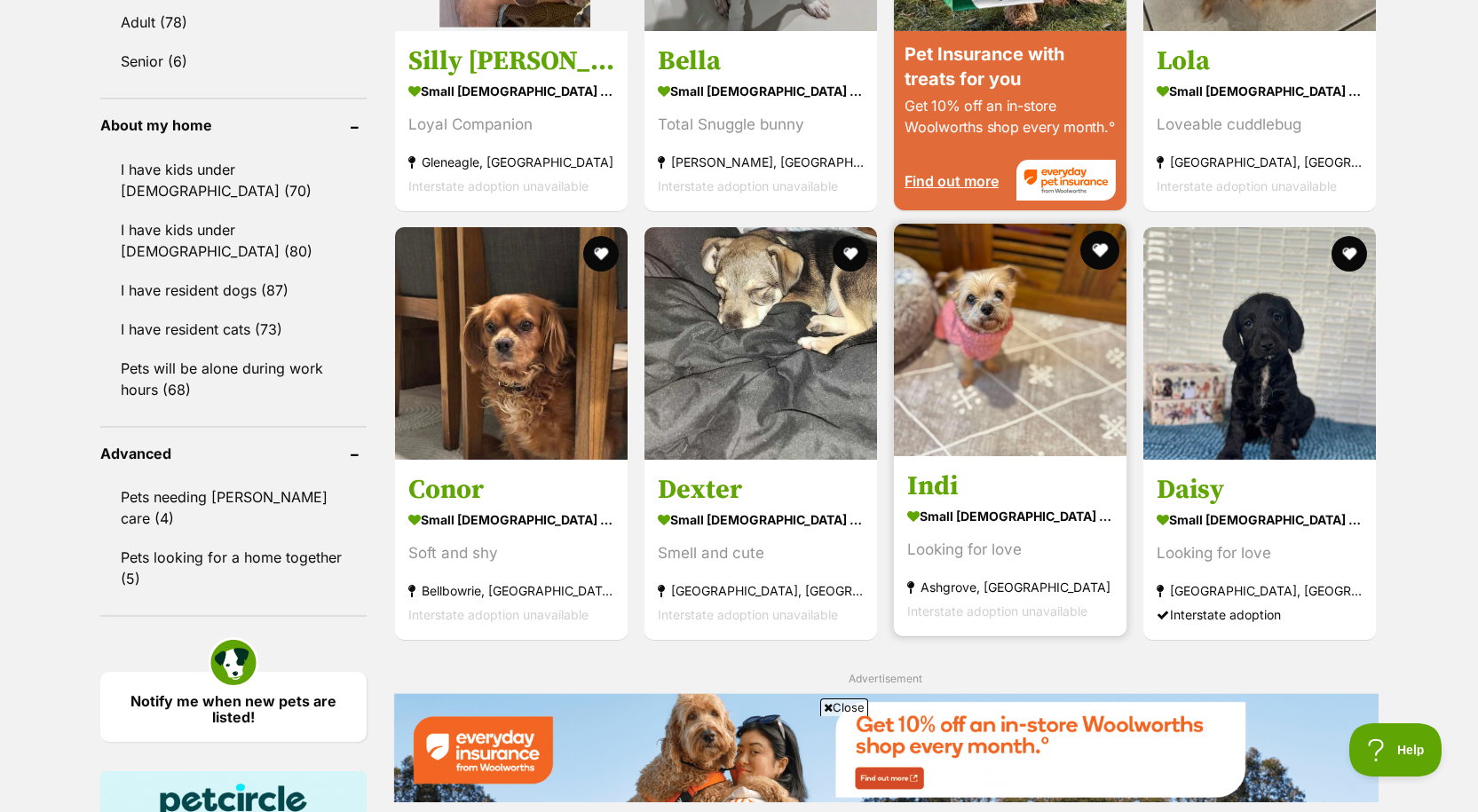
click at [1100, 251] on button "favourite" at bounding box center [1100, 250] width 39 height 39
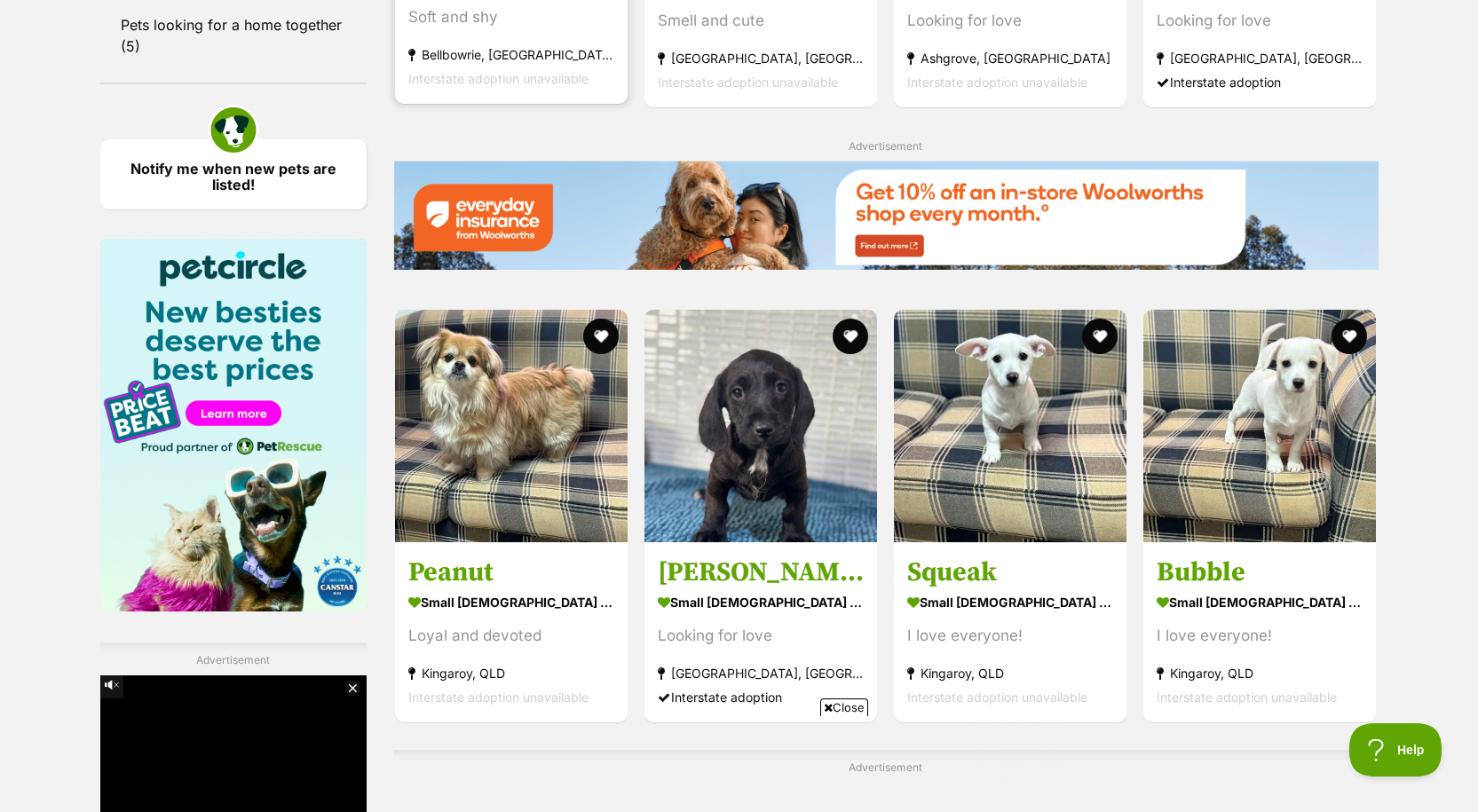
scroll to position [2929, 0]
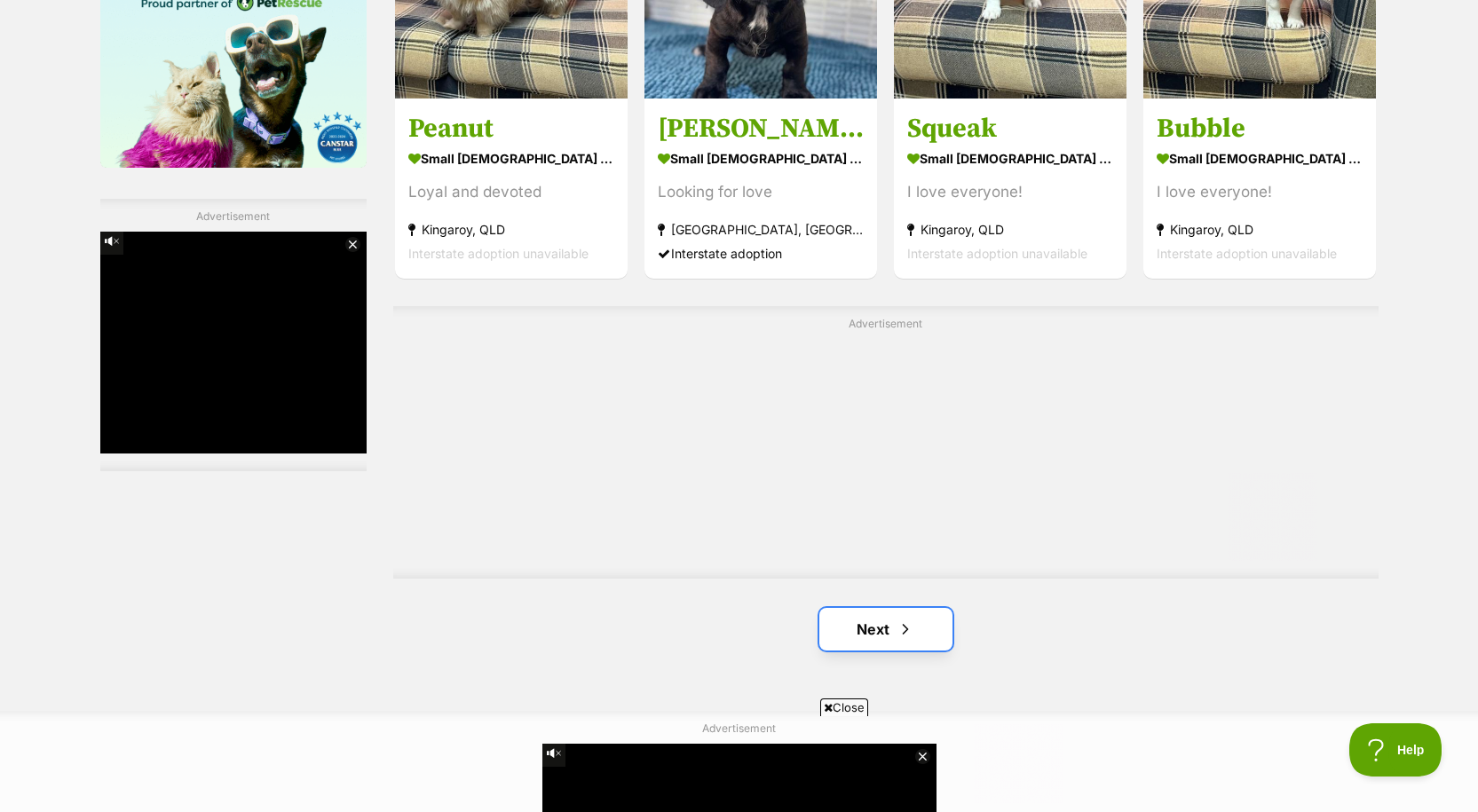
click at [852, 610] on link "Next" at bounding box center [886, 629] width 134 height 43
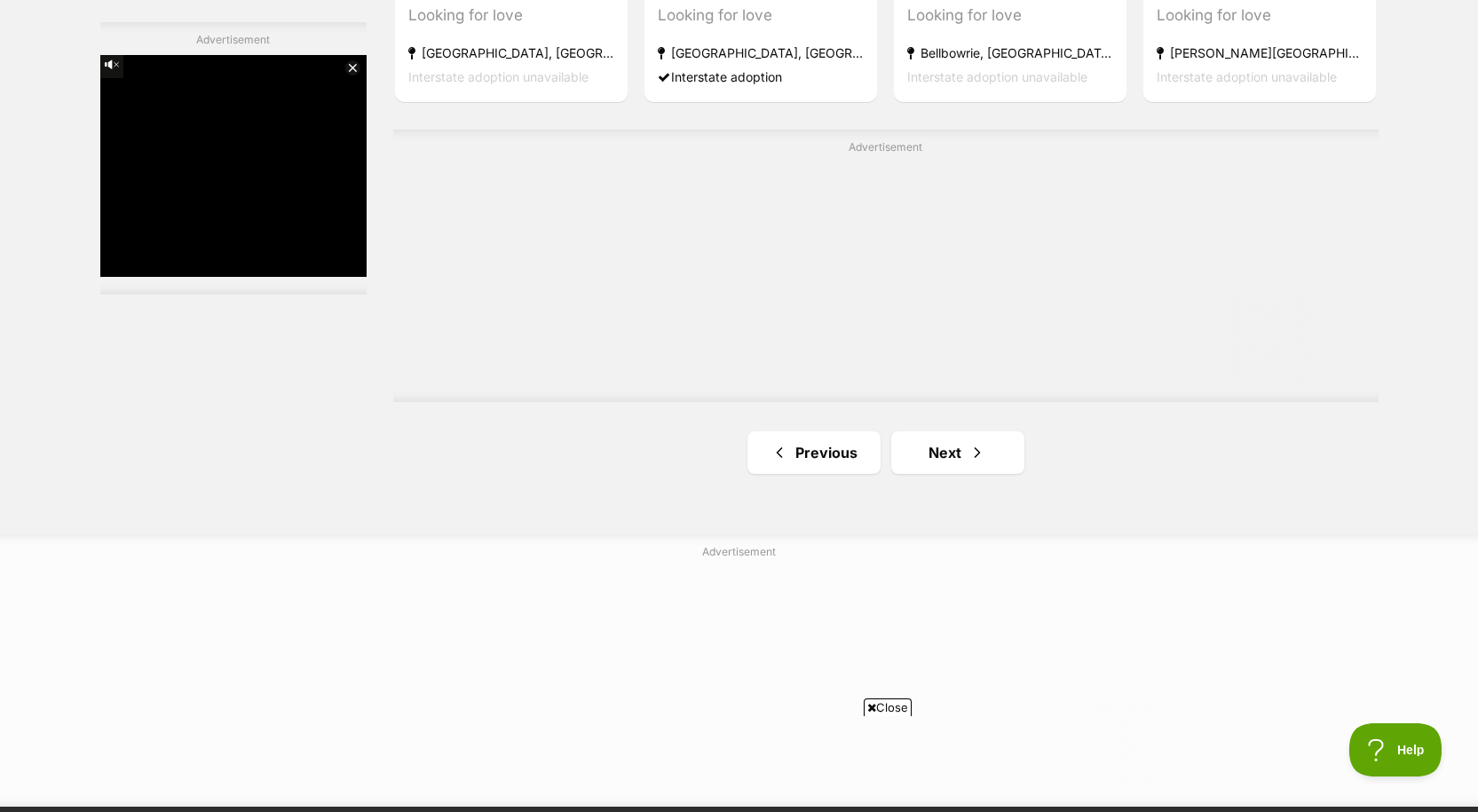
scroll to position [3106, 0]
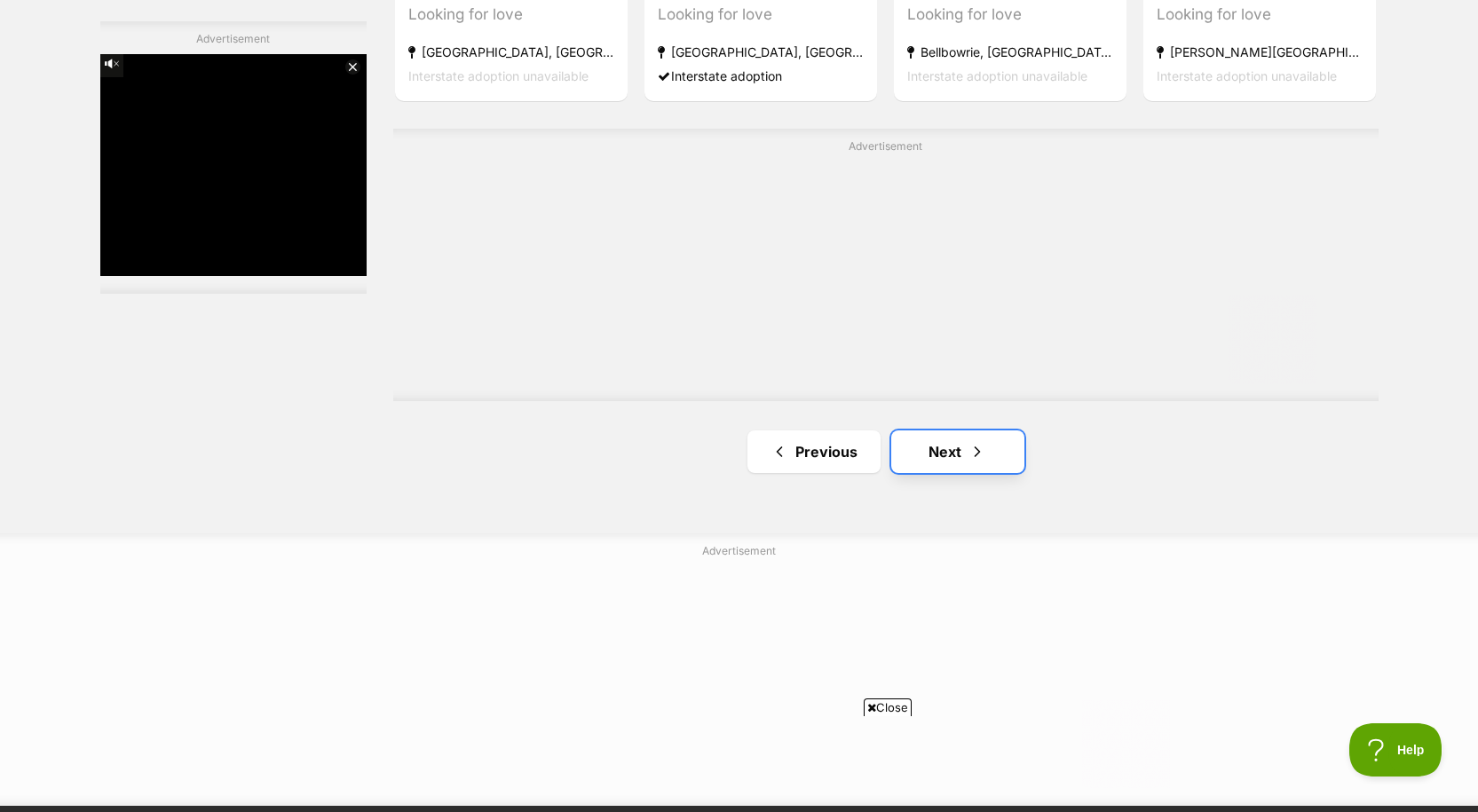
drag, startPoint x: 951, startPoint y: 457, endPoint x: 499, endPoint y: 204, distance: 518.0
click at [951, 457] on link "Next" at bounding box center [958, 452] width 134 height 43
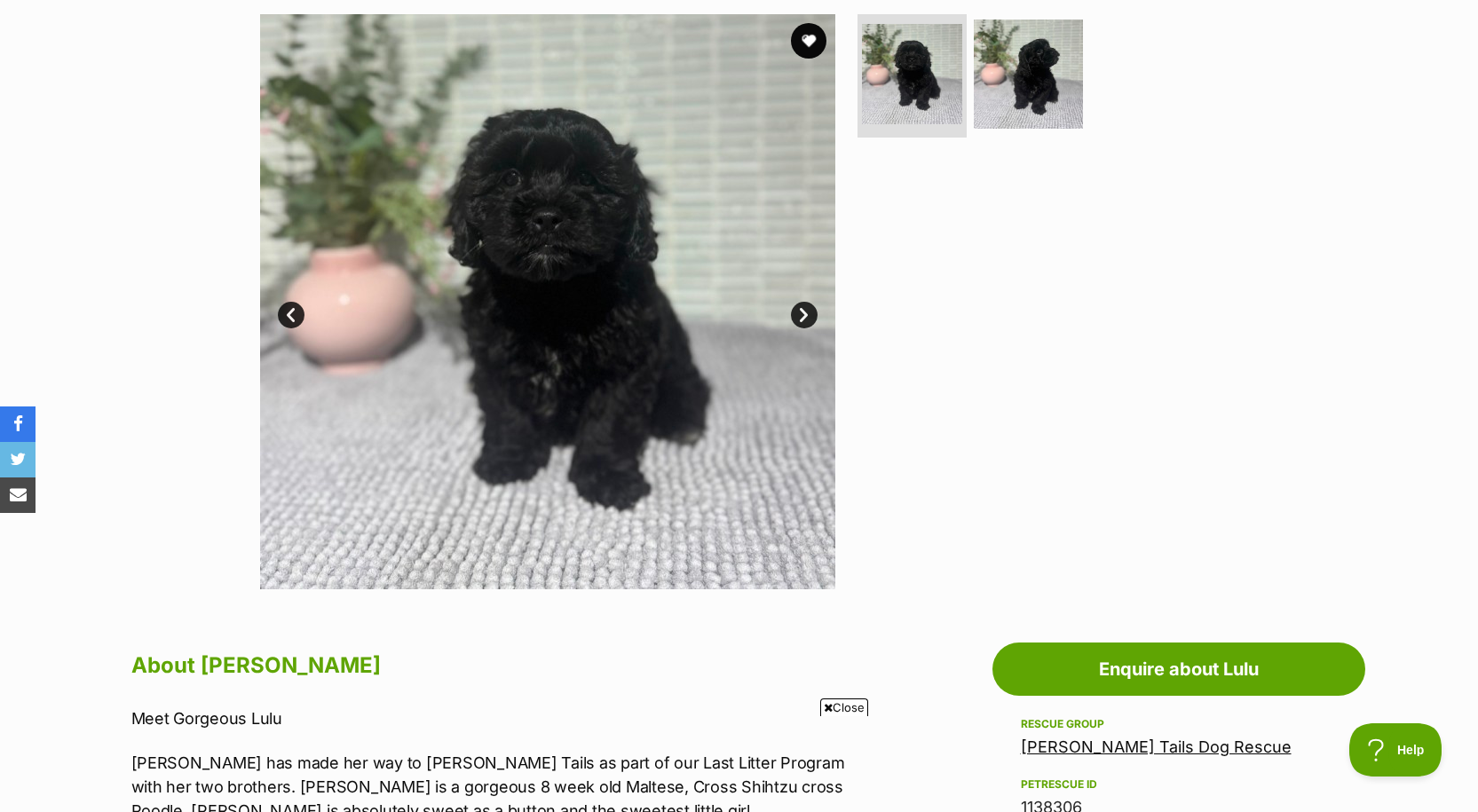
click at [812, 320] on link "Next" at bounding box center [804, 316] width 27 height 27
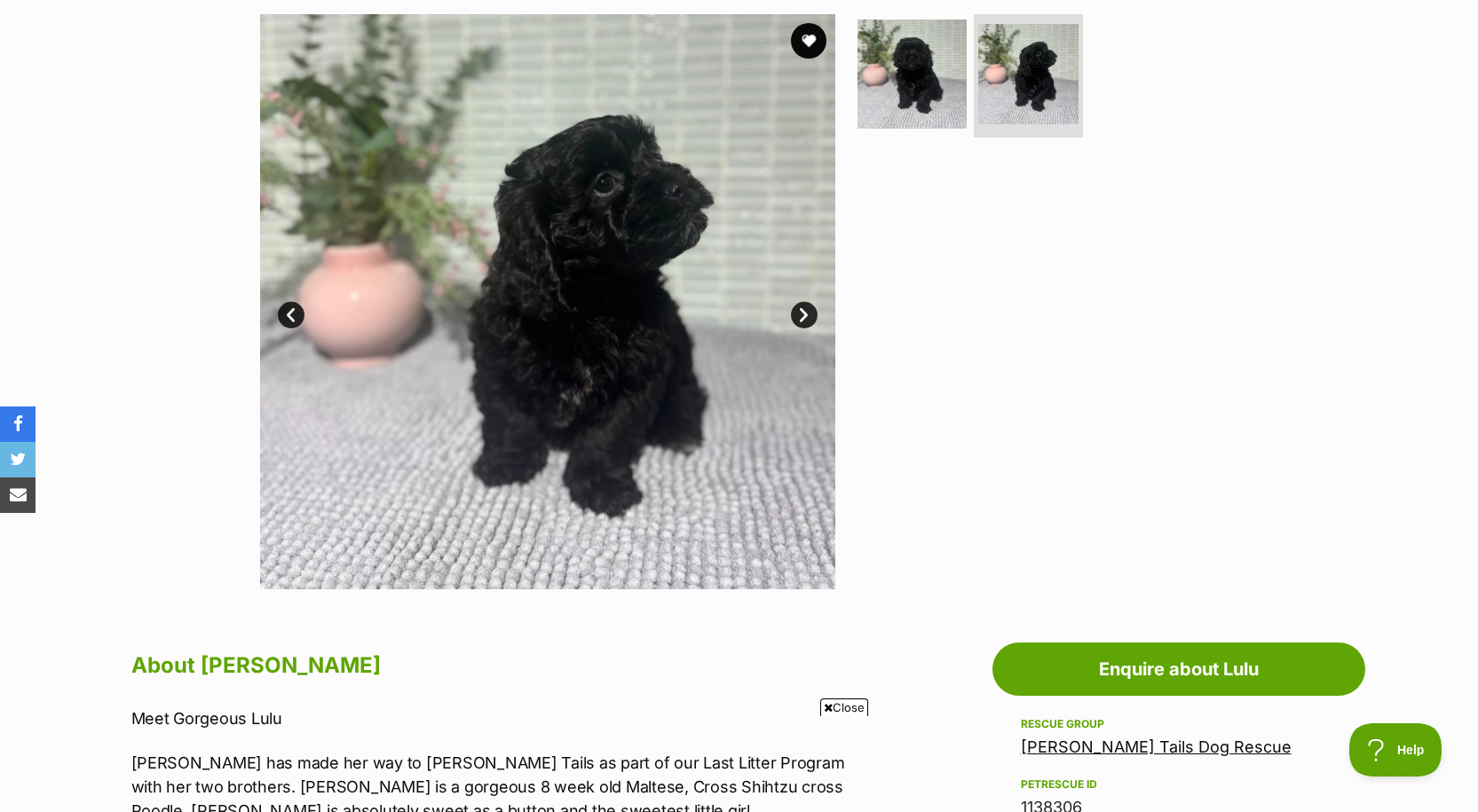
click at [812, 320] on link "Next" at bounding box center [804, 316] width 27 height 27
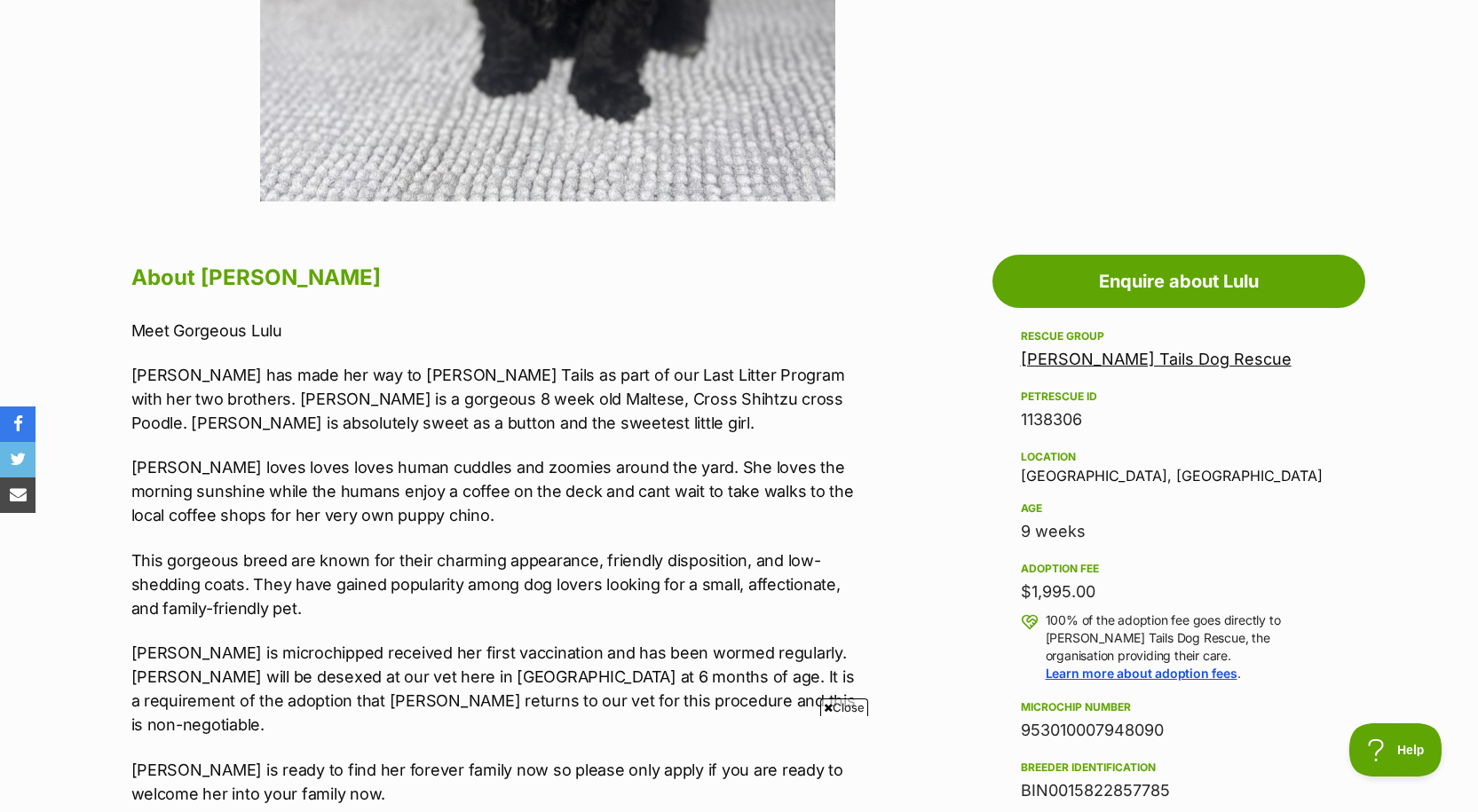
scroll to position [798, 0]
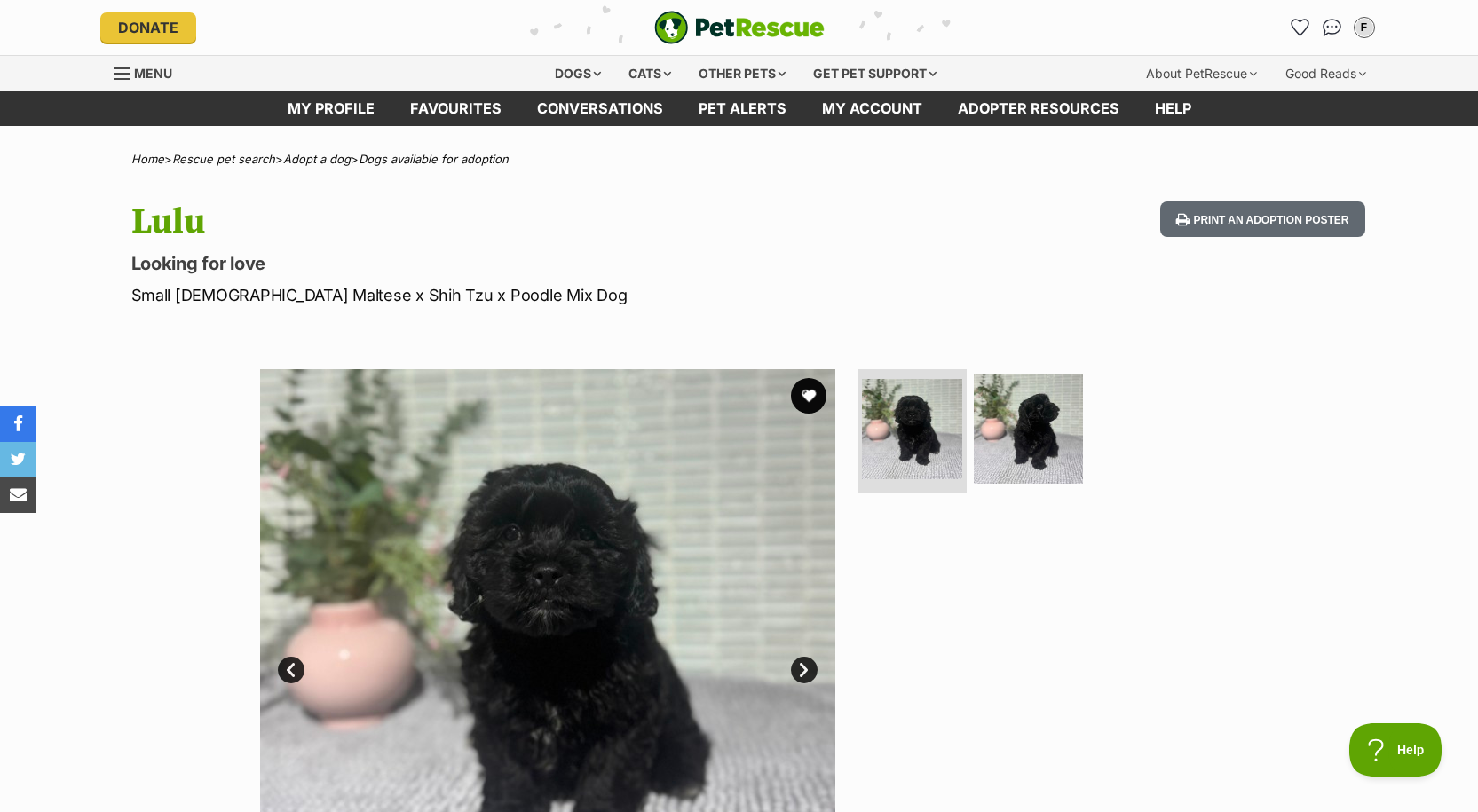
scroll to position [0, 0]
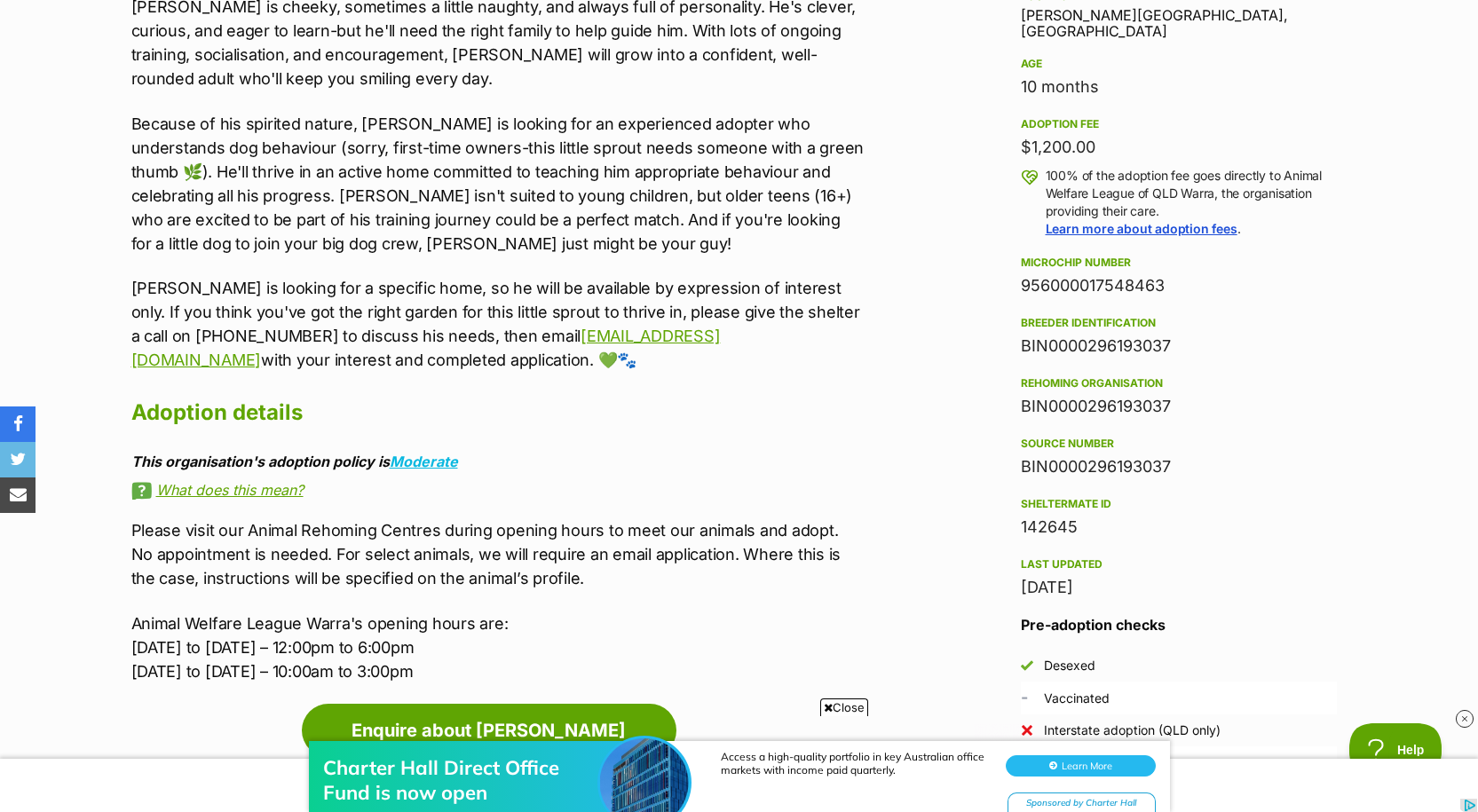
scroll to position [1243, 0]
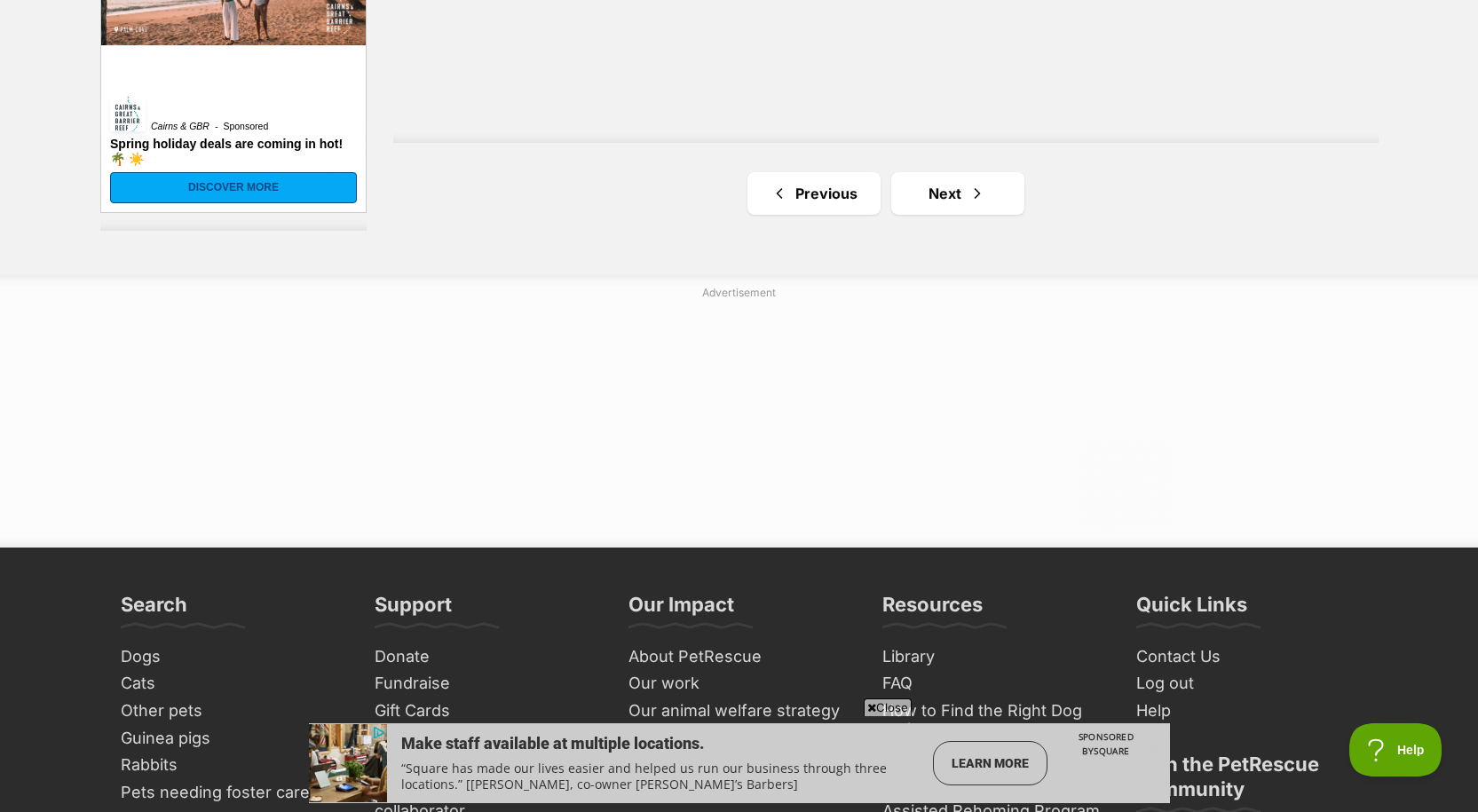
scroll to position [3461, 0]
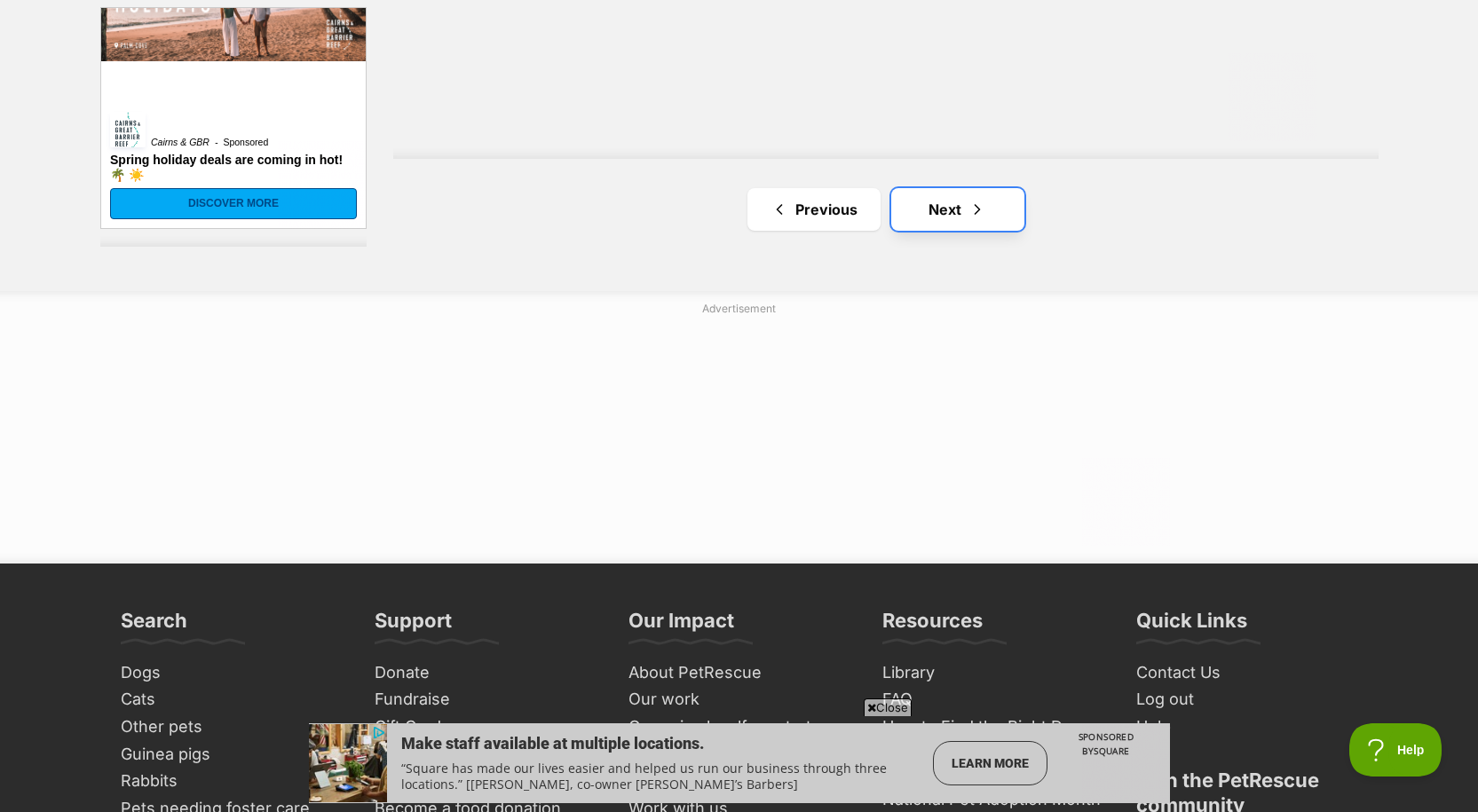
click at [953, 207] on link "Next" at bounding box center [958, 209] width 134 height 43
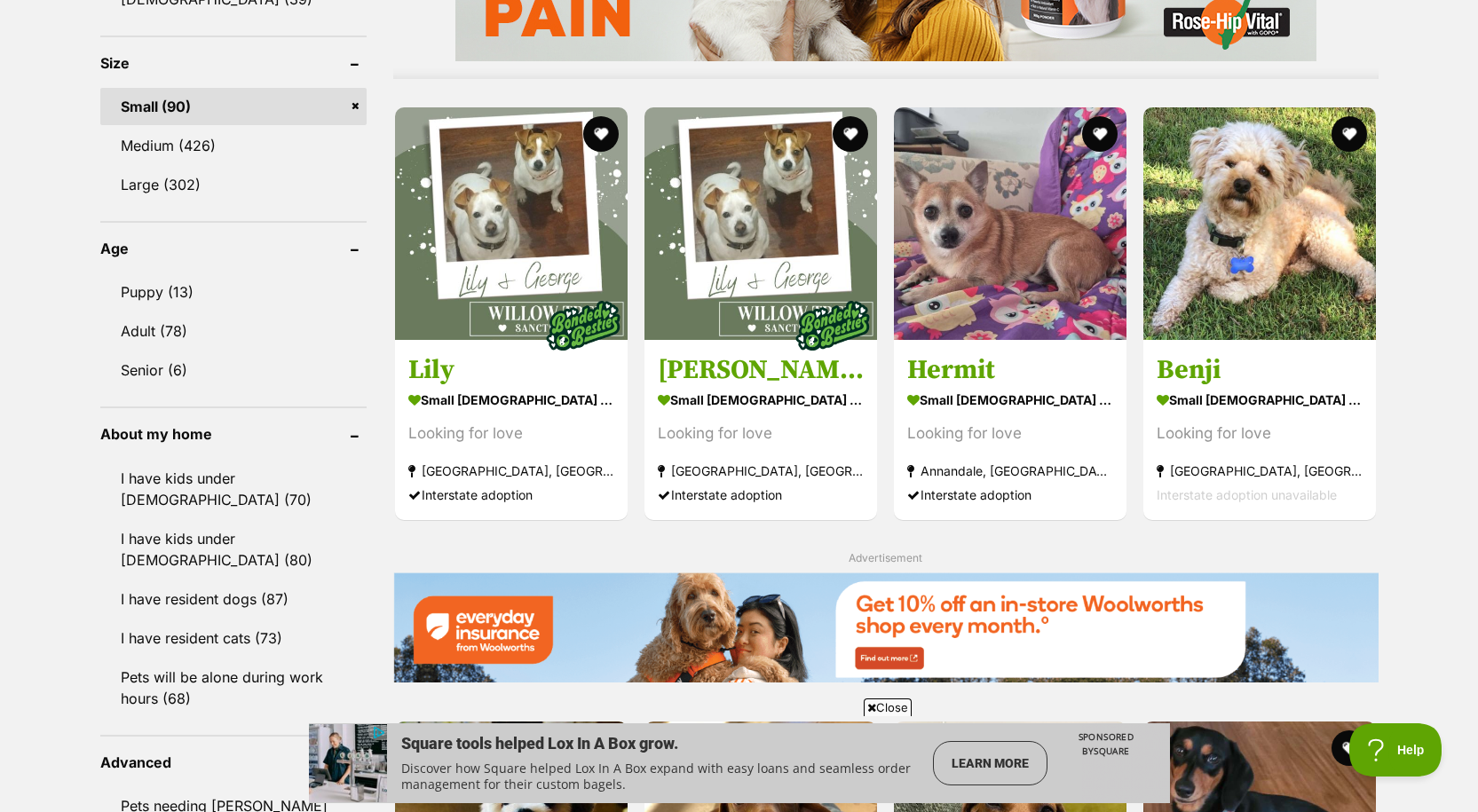
scroll to position [1686, 0]
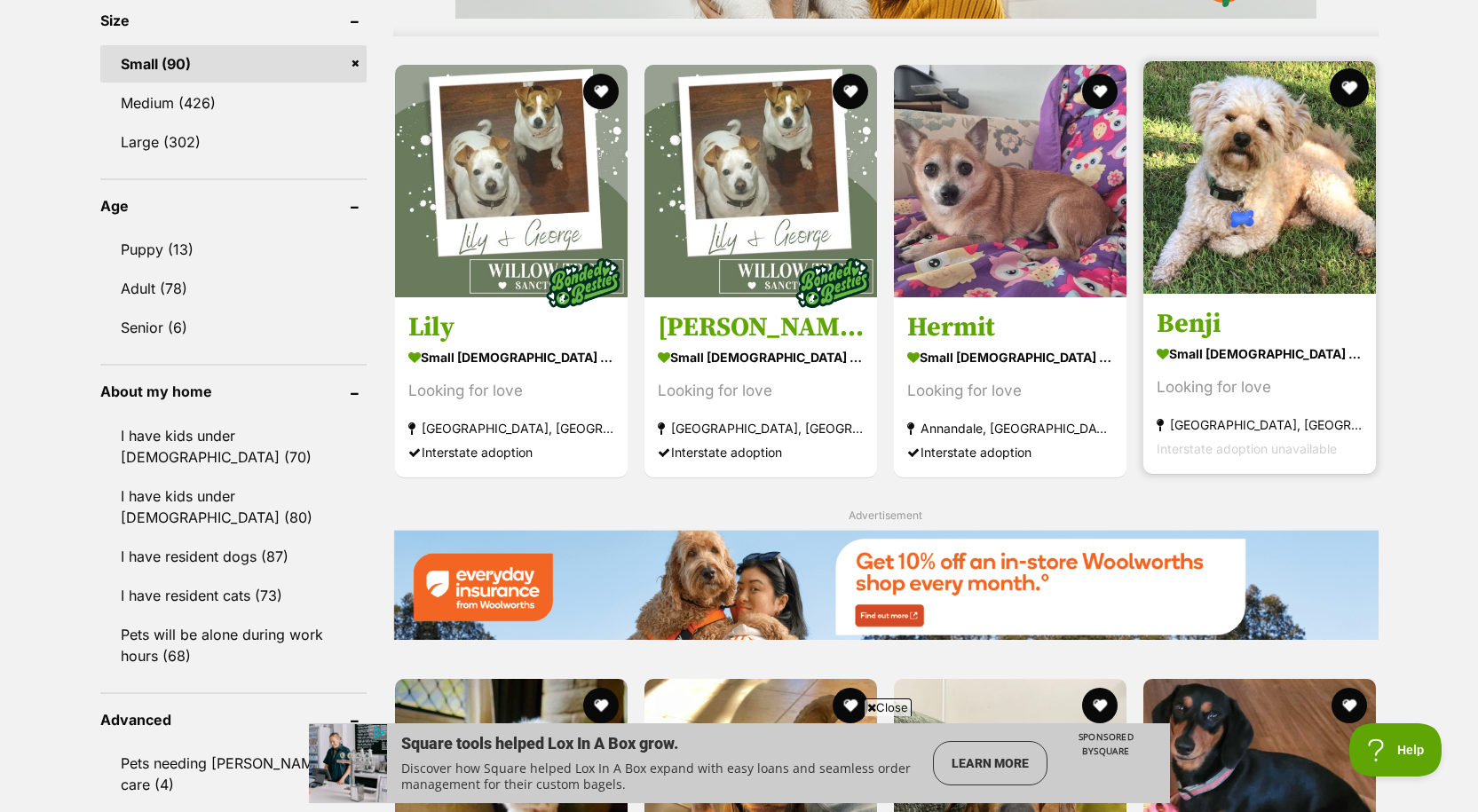
click at [1350, 87] on button "favourite" at bounding box center [1349, 88] width 39 height 39
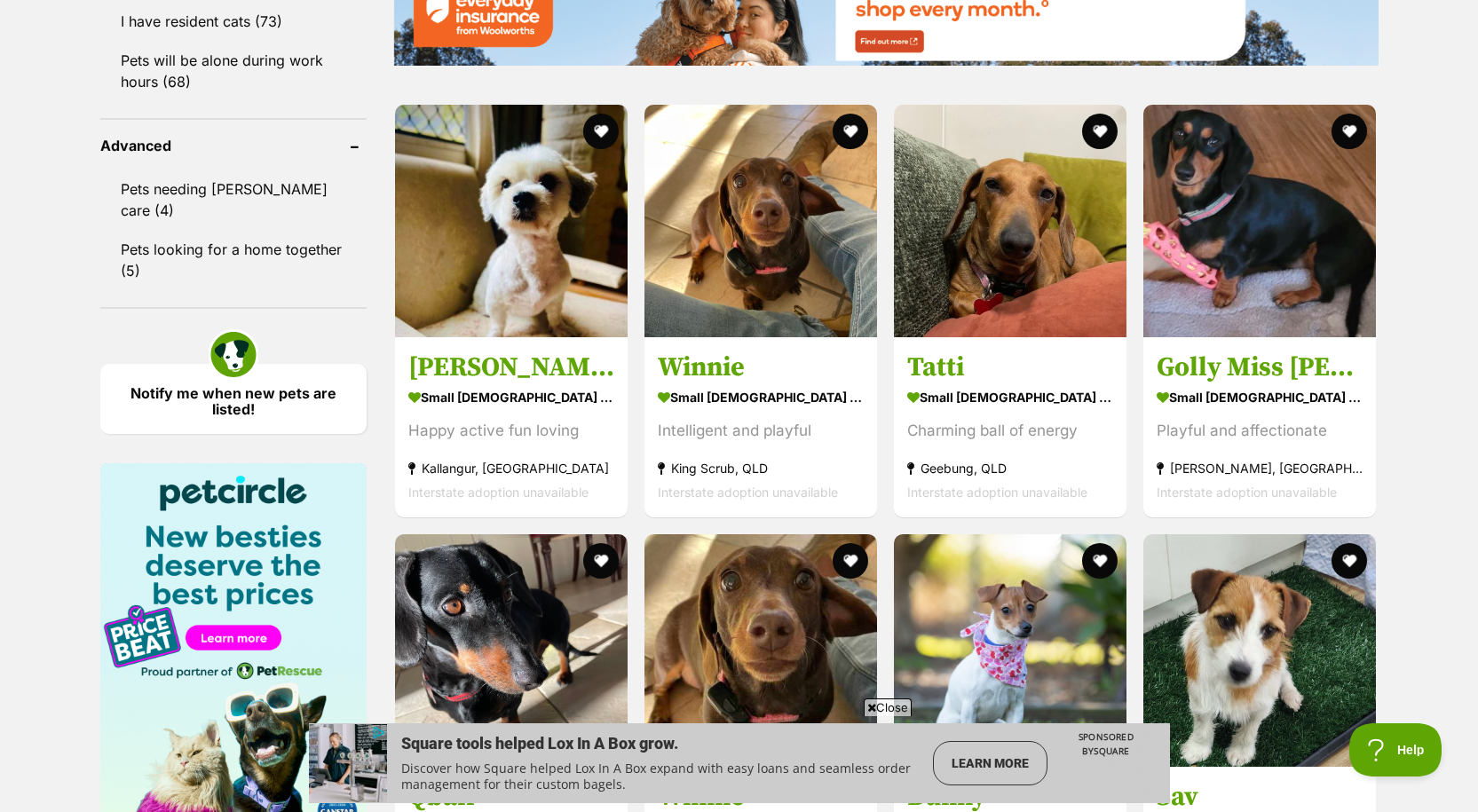
scroll to position [2307, 0]
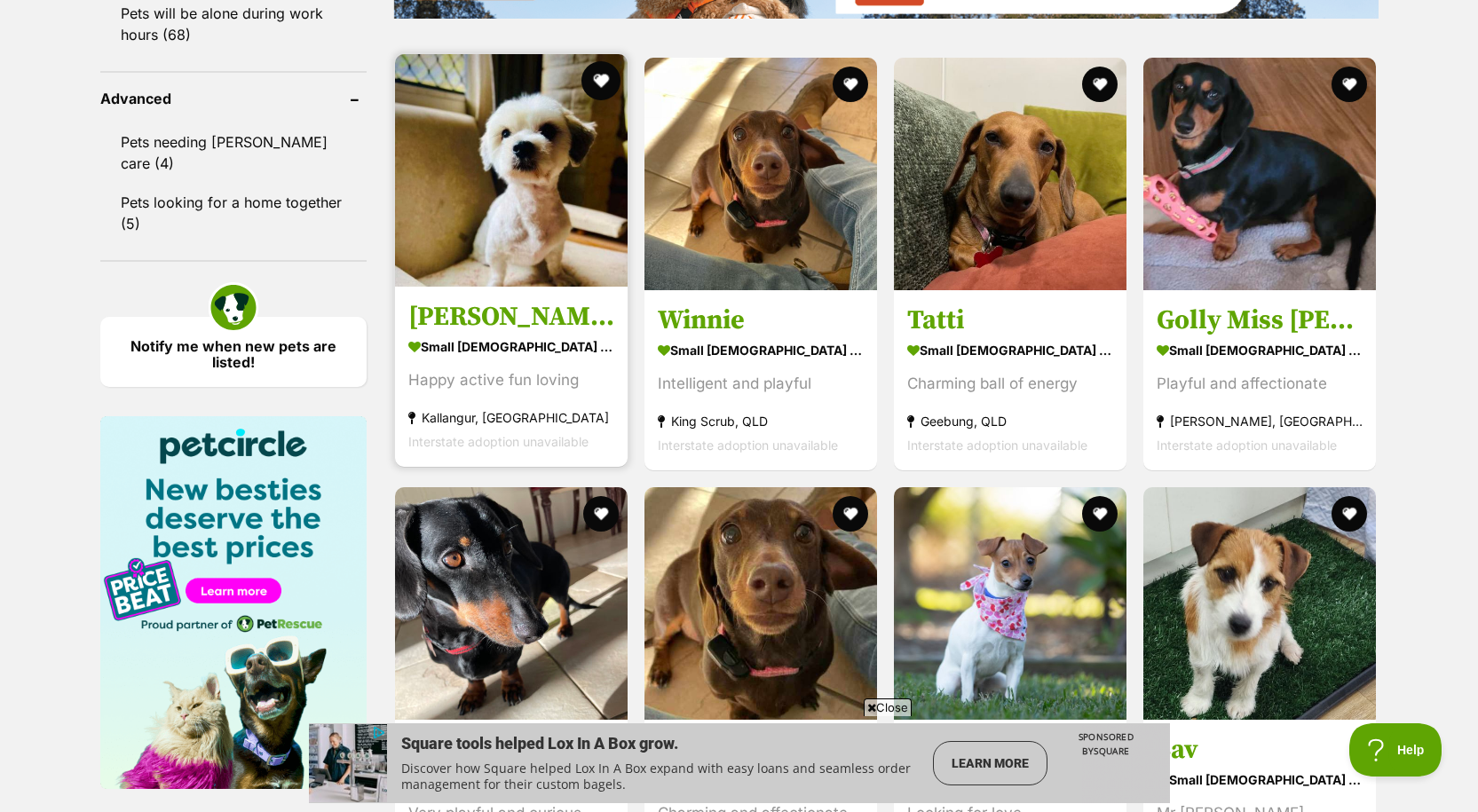
click at [598, 70] on button "favourite" at bounding box center [601, 80] width 39 height 39
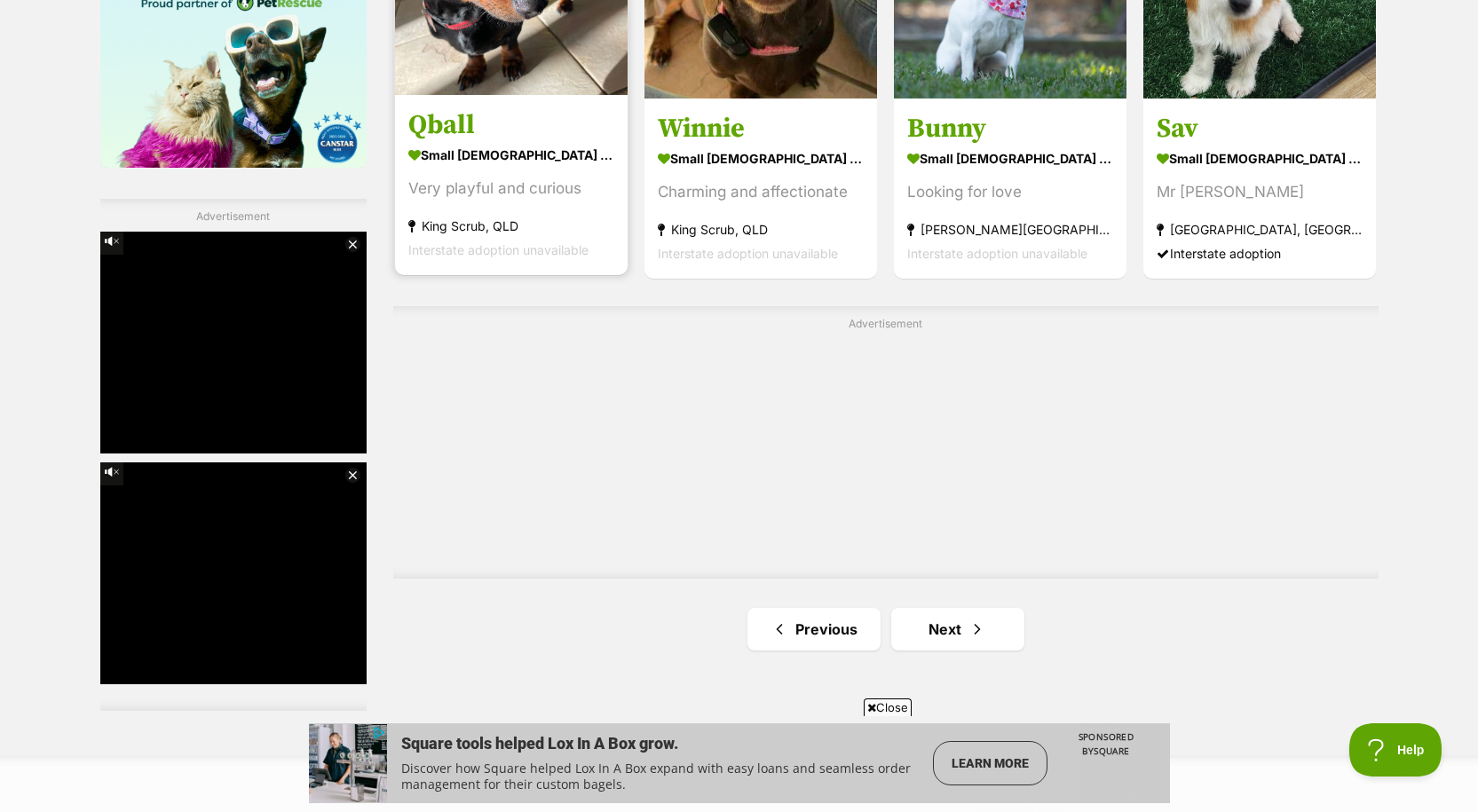
scroll to position [3461, 0]
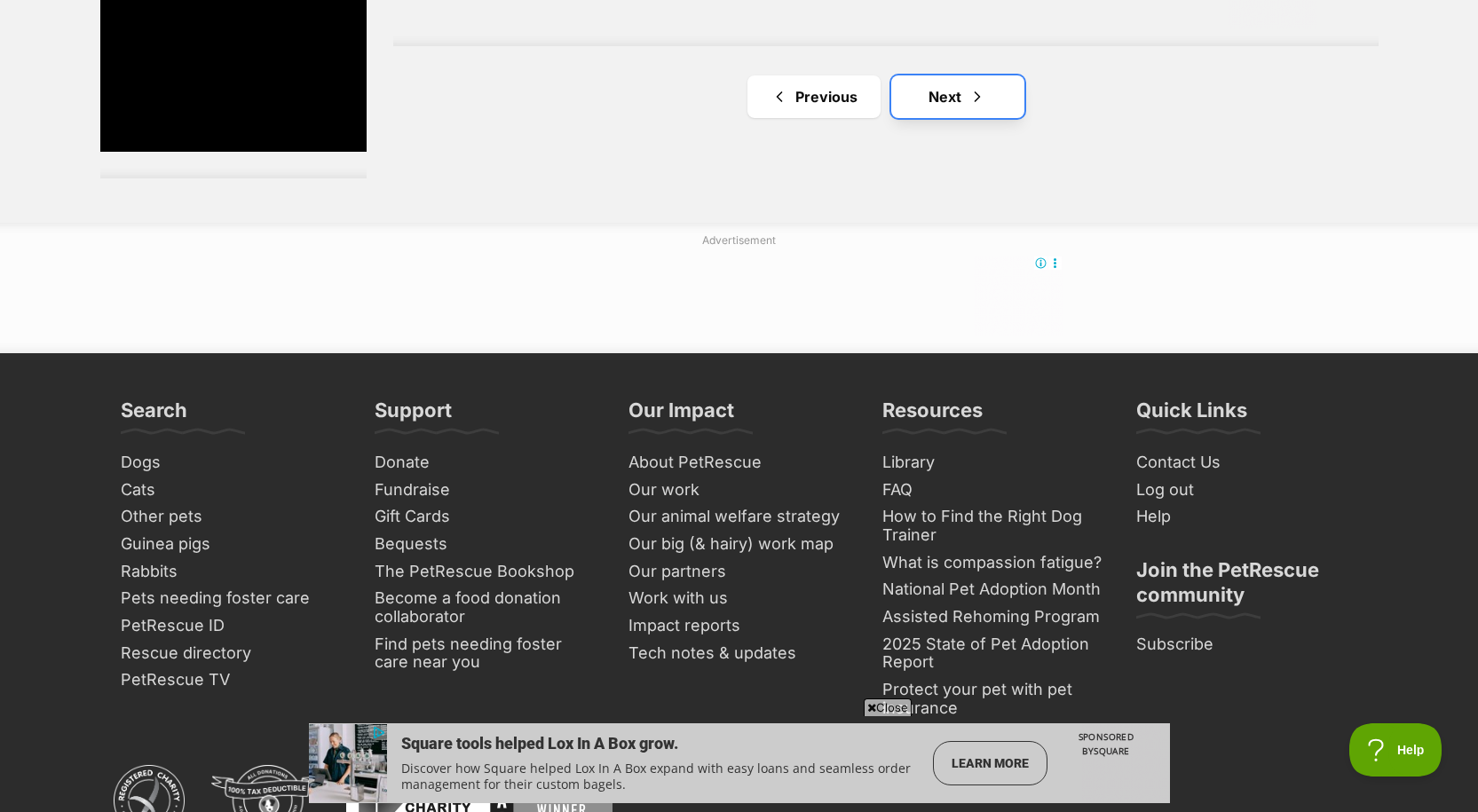
click at [977, 102] on span "Next page" at bounding box center [977, 97] width 17 height 21
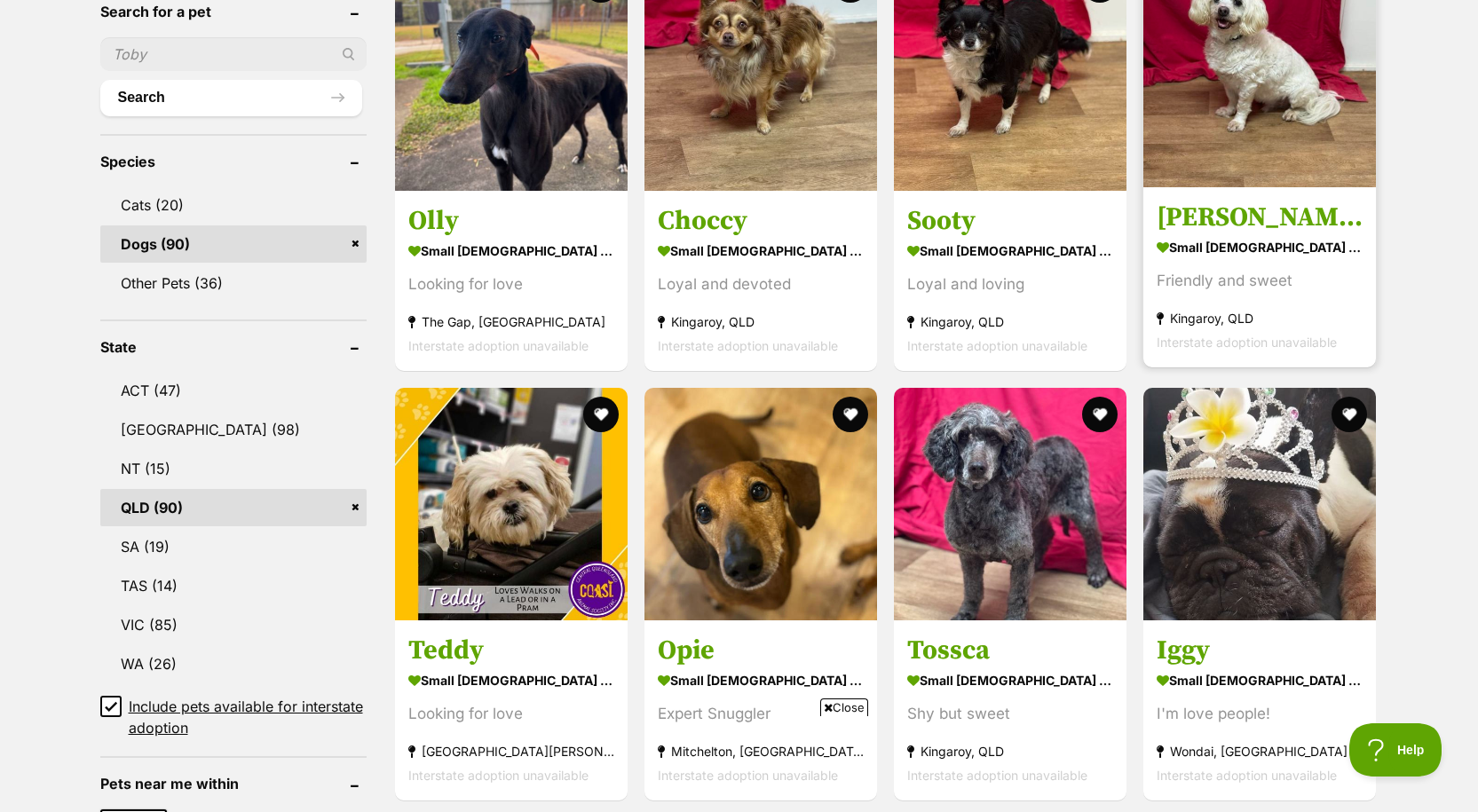
scroll to position [887, 0]
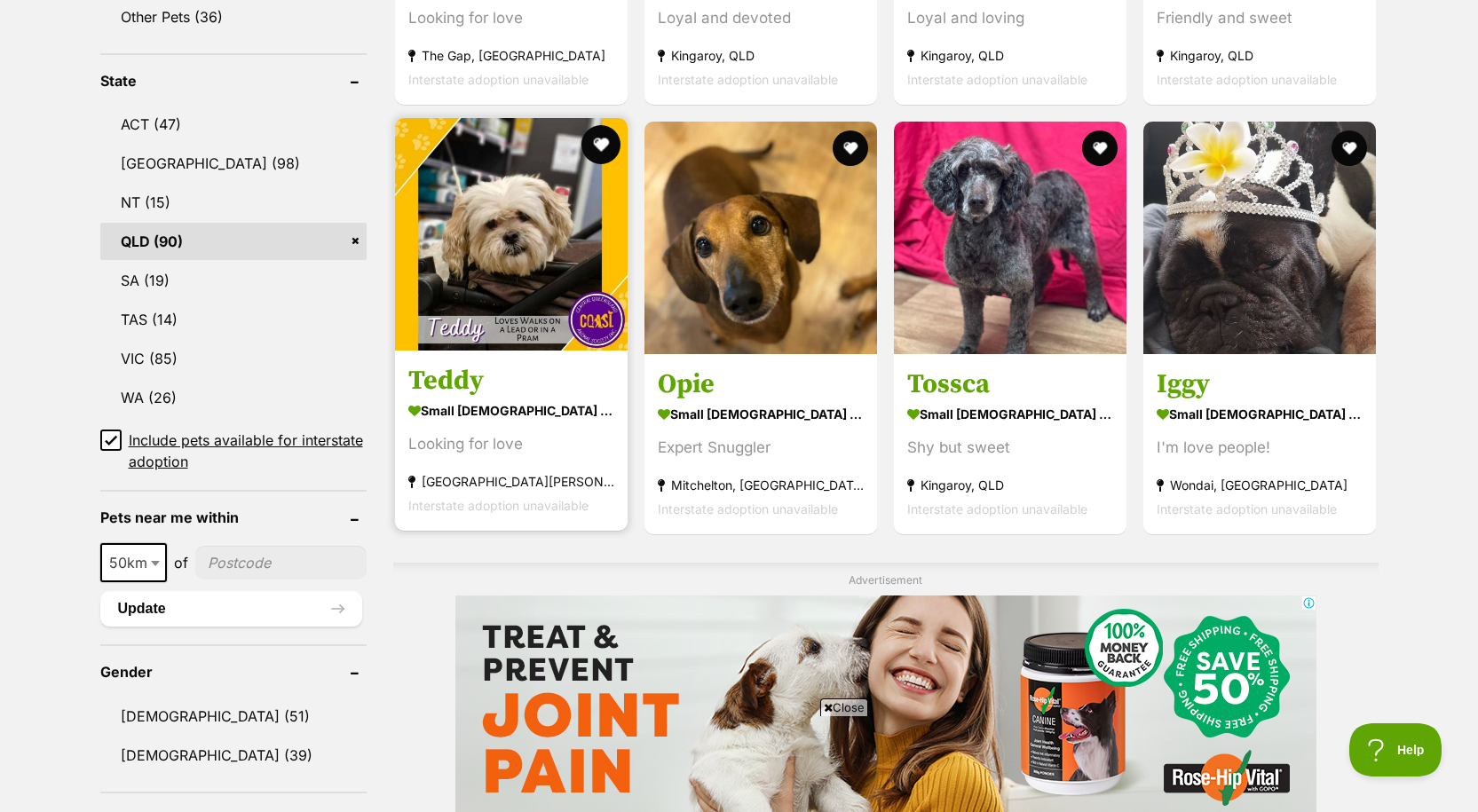
click at [601, 138] on button "favourite" at bounding box center [601, 144] width 39 height 39
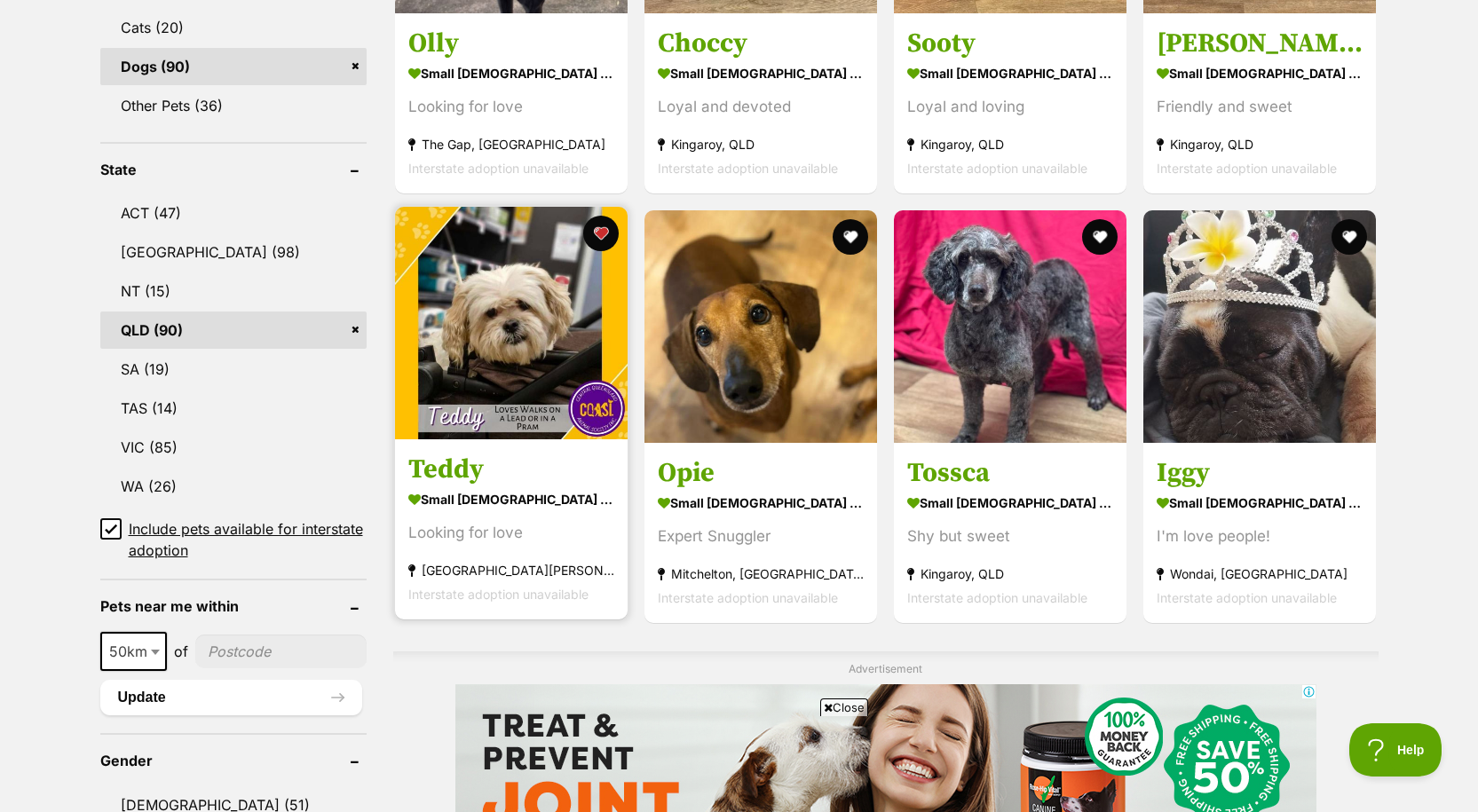
scroll to position [0, 0]
click at [536, 301] on img at bounding box center [511, 323] width 232 height 232
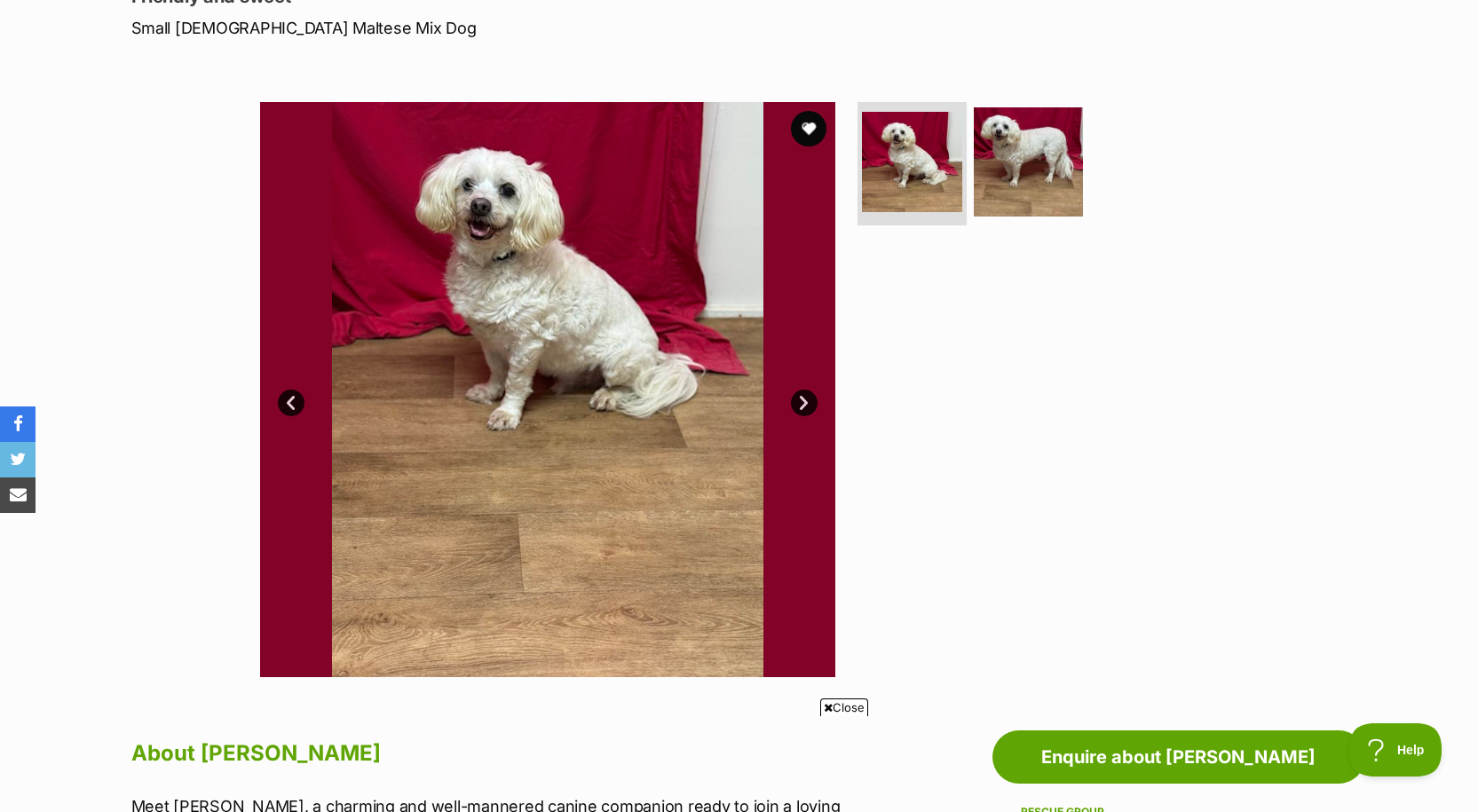
scroll to position [266, 0]
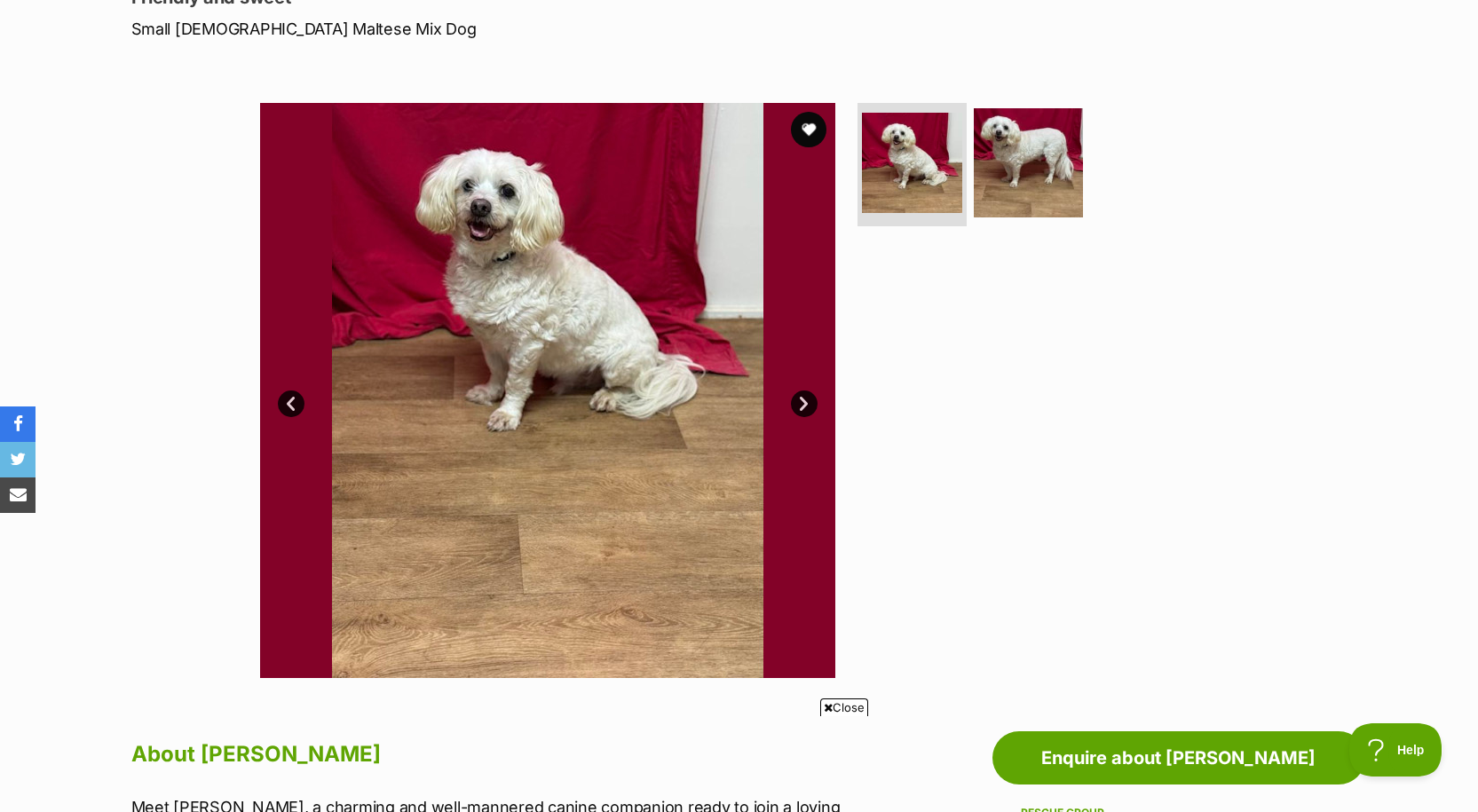
click at [810, 398] on link "Next" at bounding box center [804, 404] width 27 height 27
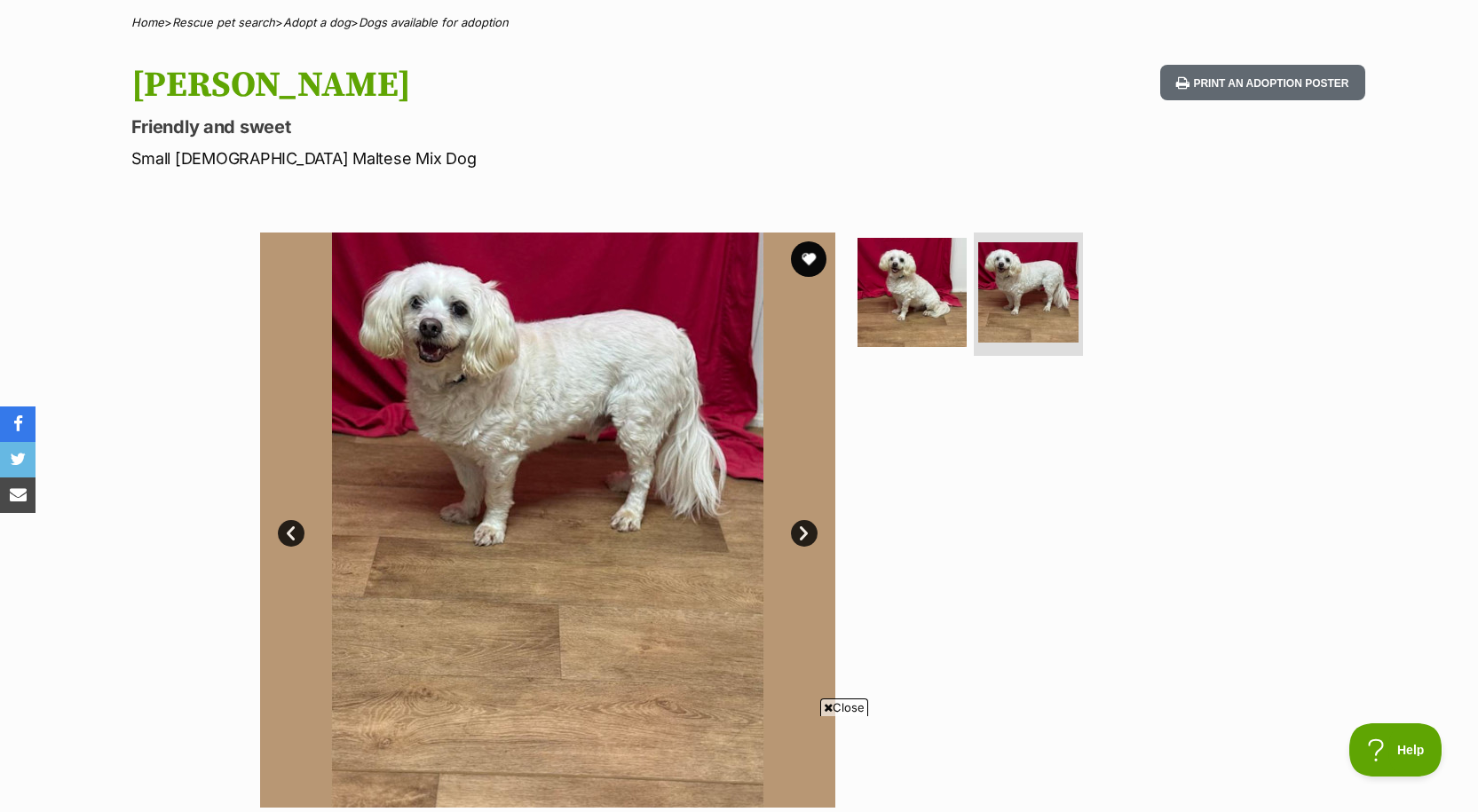
scroll to position [0, 0]
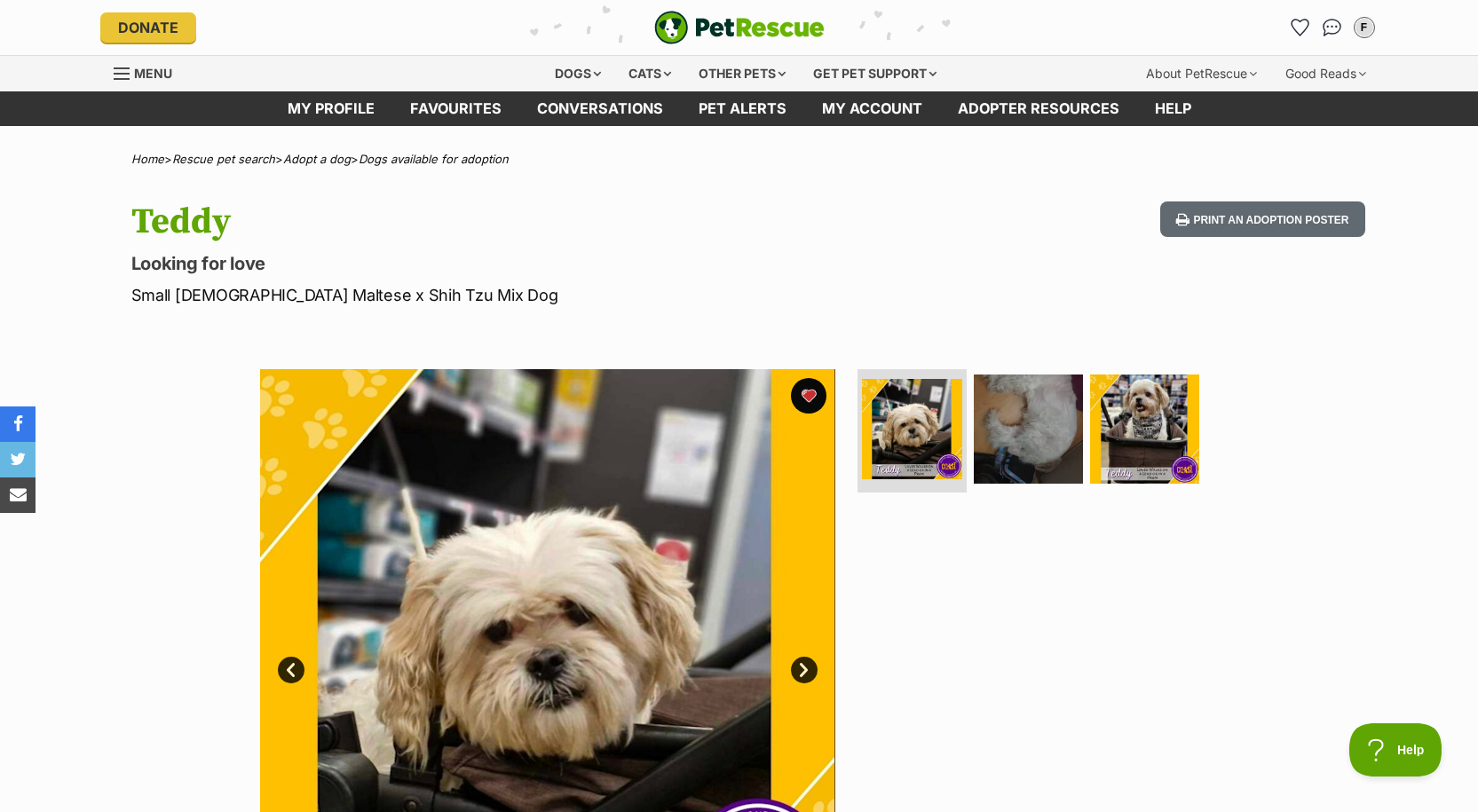
click at [741, 24] on img "PetRescue" at bounding box center [739, 27] width 170 height 34
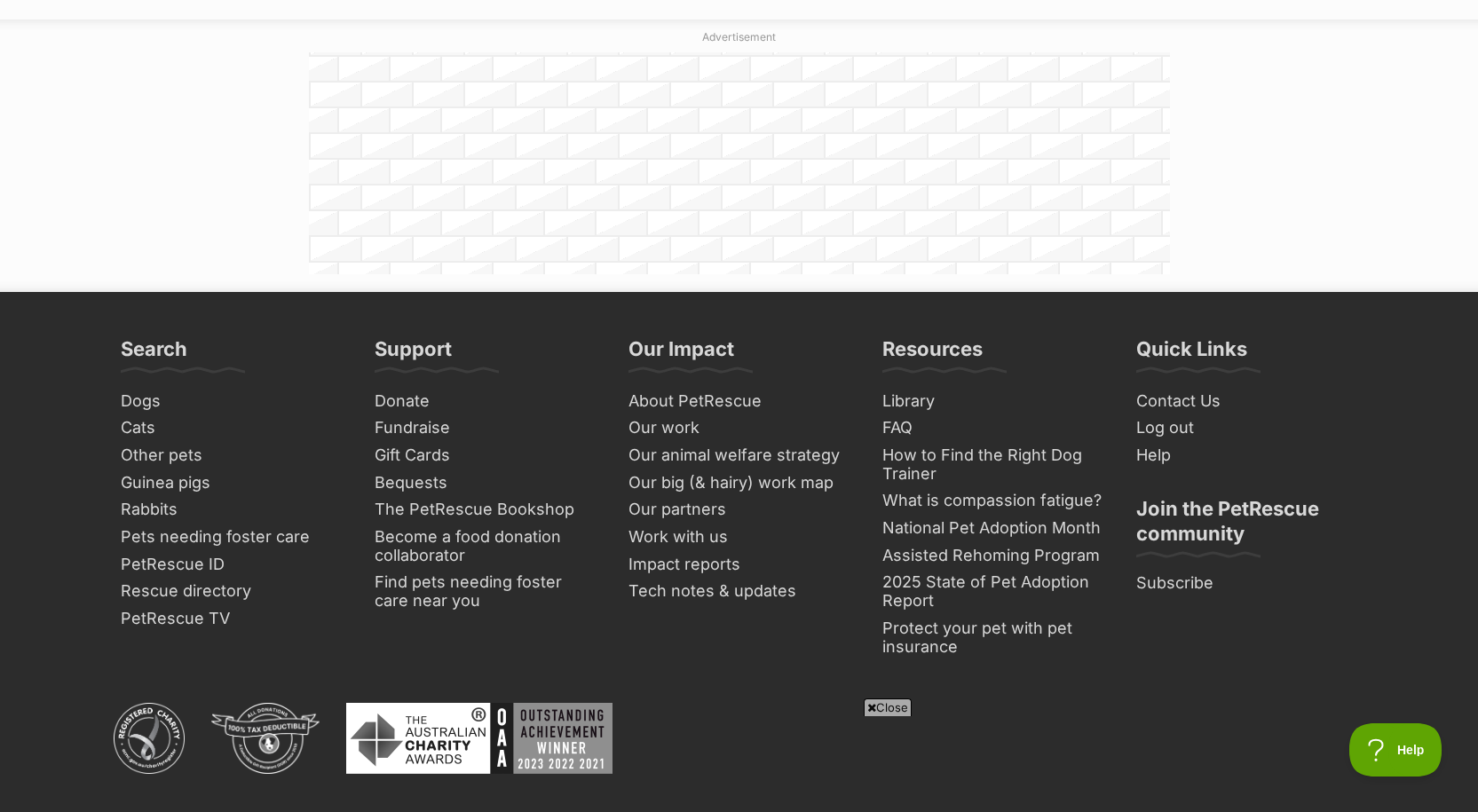
scroll to position [4969, 0]
